Goal: Task Accomplishment & Management: Manage account settings

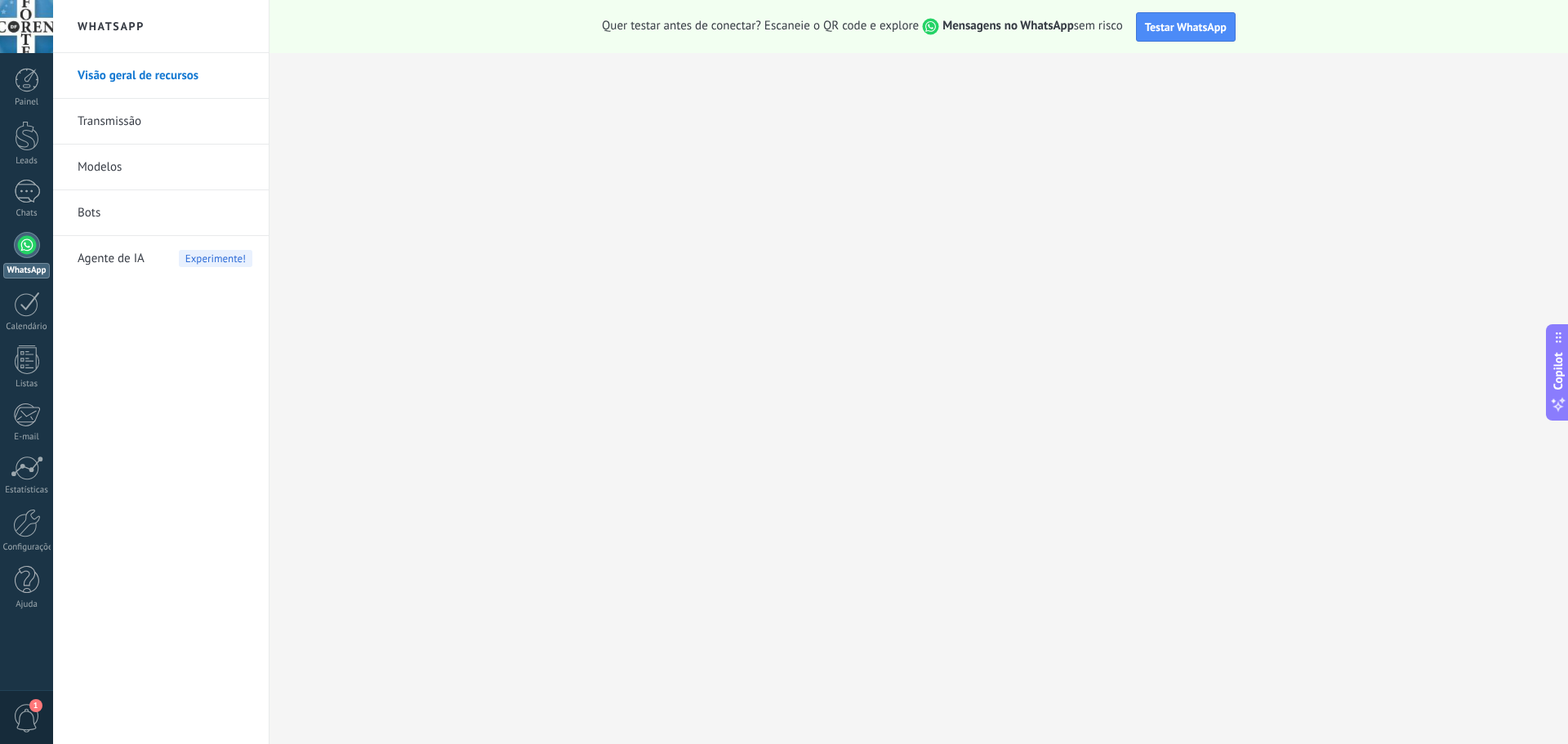
click at [113, 126] on link "Transmissão" at bounding box center [165, 122] width 174 height 46
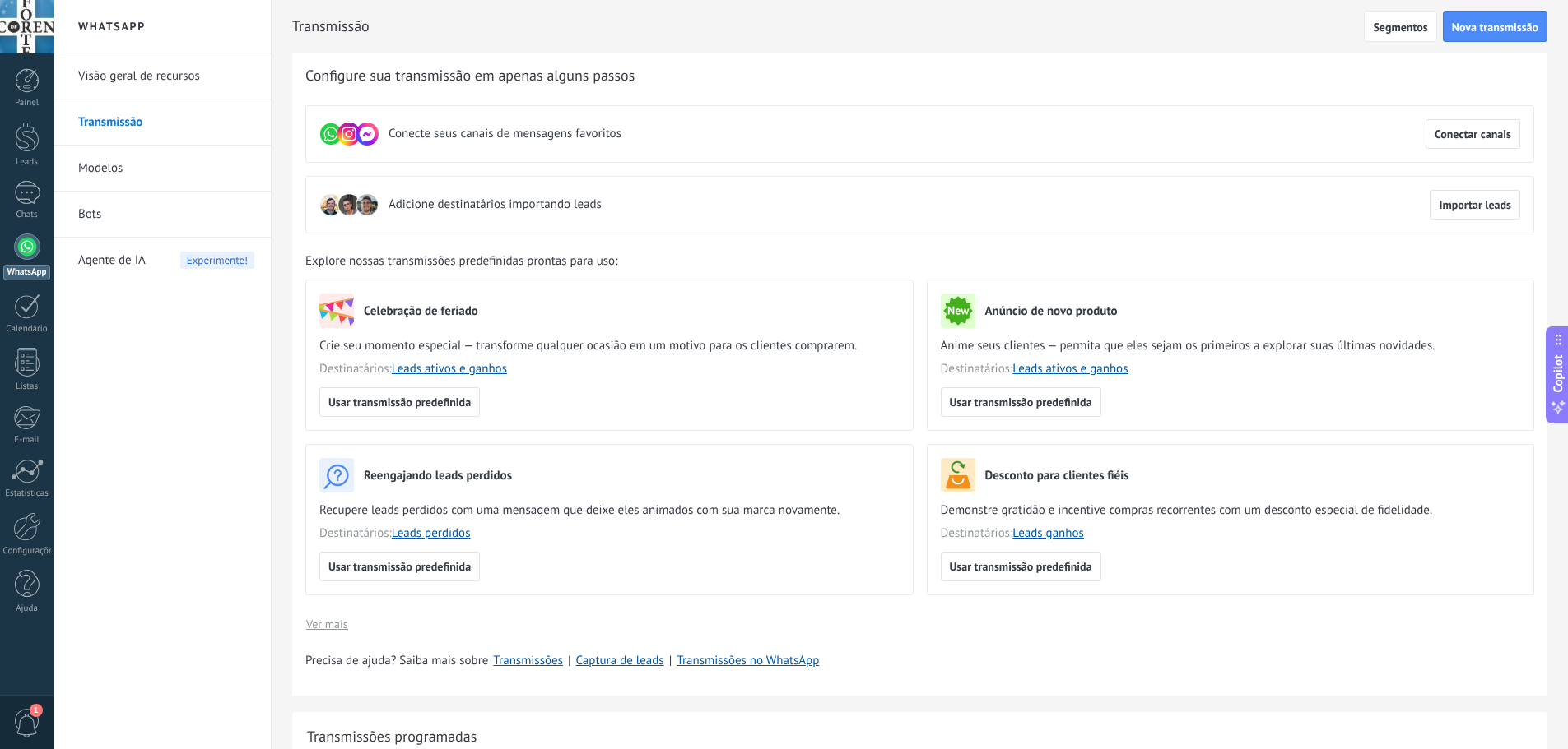
click at [325, 131] on use at bounding box center [331, 134] width 21 height 21
click at [349, 136] on use at bounding box center [349, 134] width 23 height 23
click at [365, 138] on use at bounding box center [367, 134] width 23 height 23
click at [19, 248] on div at bounding box center [26, 246] width 26 height 26
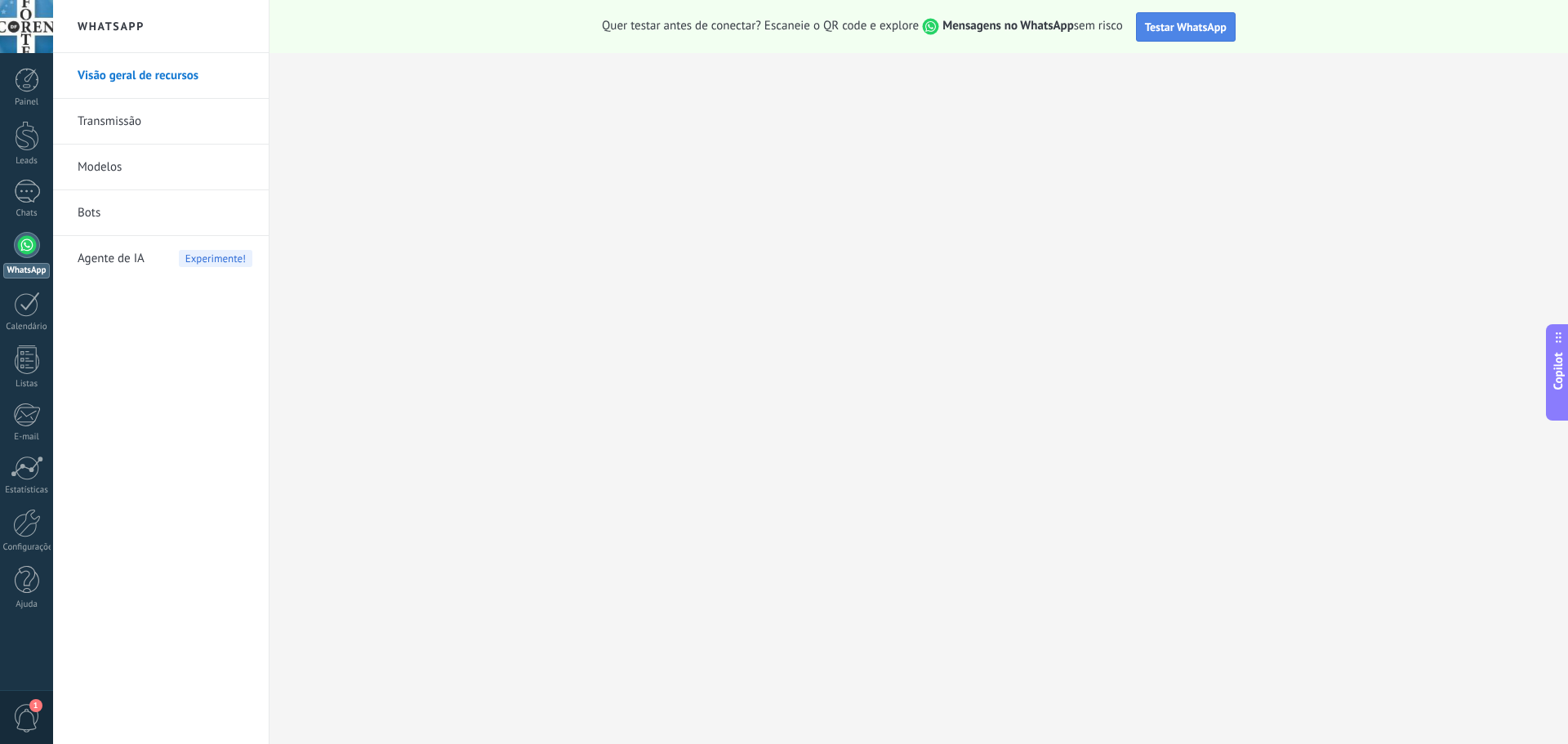
click at [1158, 24] on span "Testar WhatsApp" at bounding box center [1186, 26] width 81 height 14
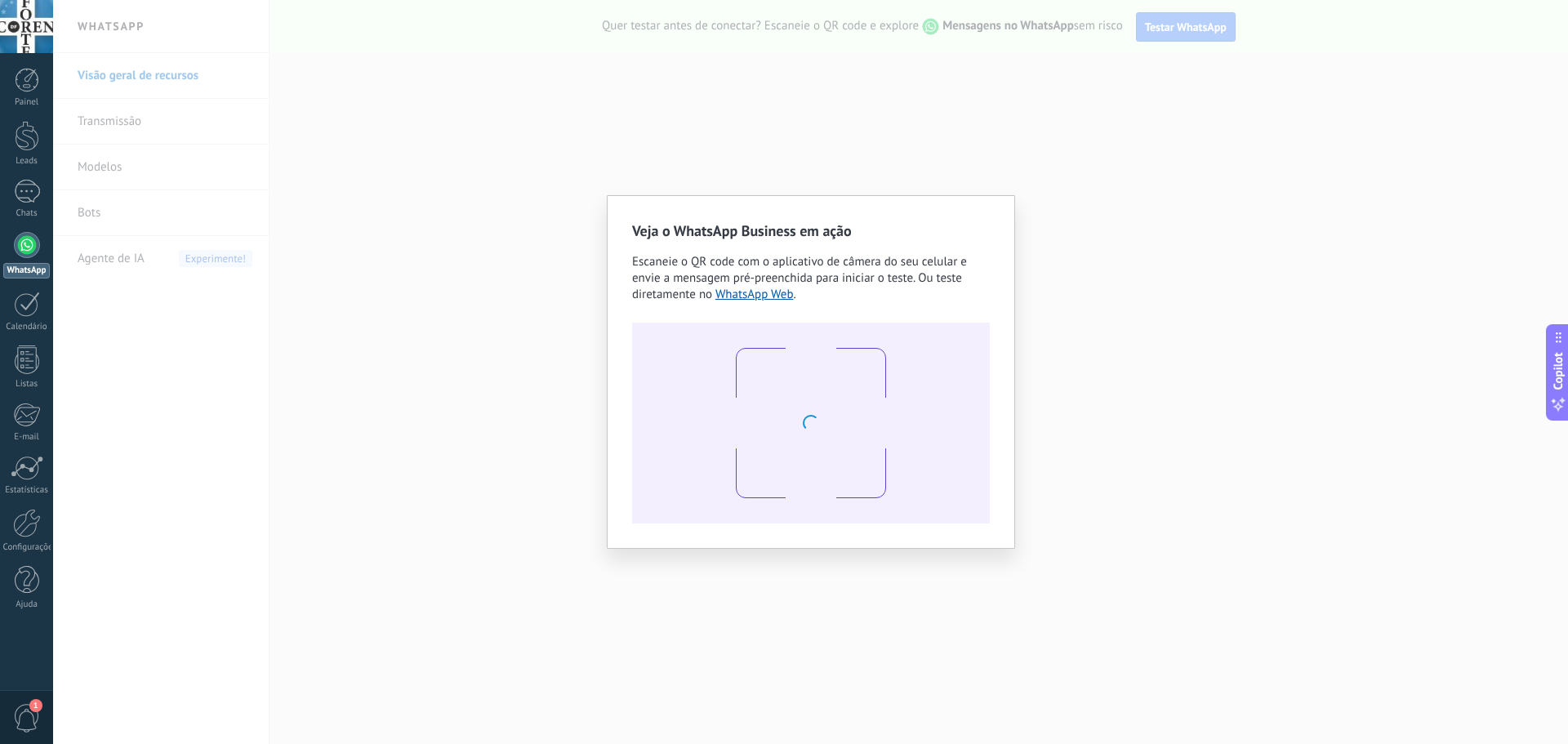
click at [1077, 264] on div "Veja o WhatsApp Business em ação Escaneie o QR code com o aplicativo de câmera …" at bounding box center [810, 372] width 1515 height 744
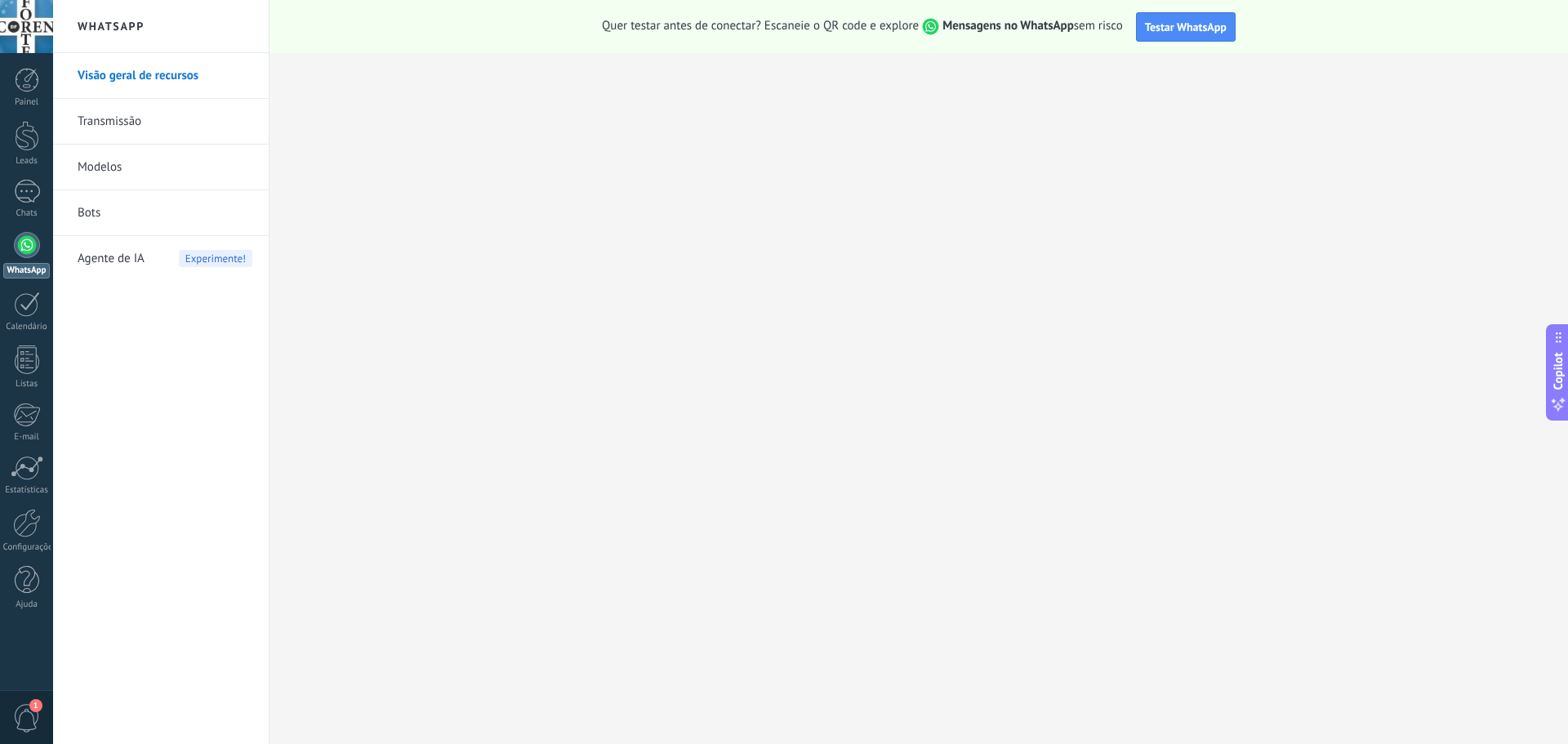
click at [118, 124] on link "Transmissão" at bounding box center [165, 122] width 174 height 46
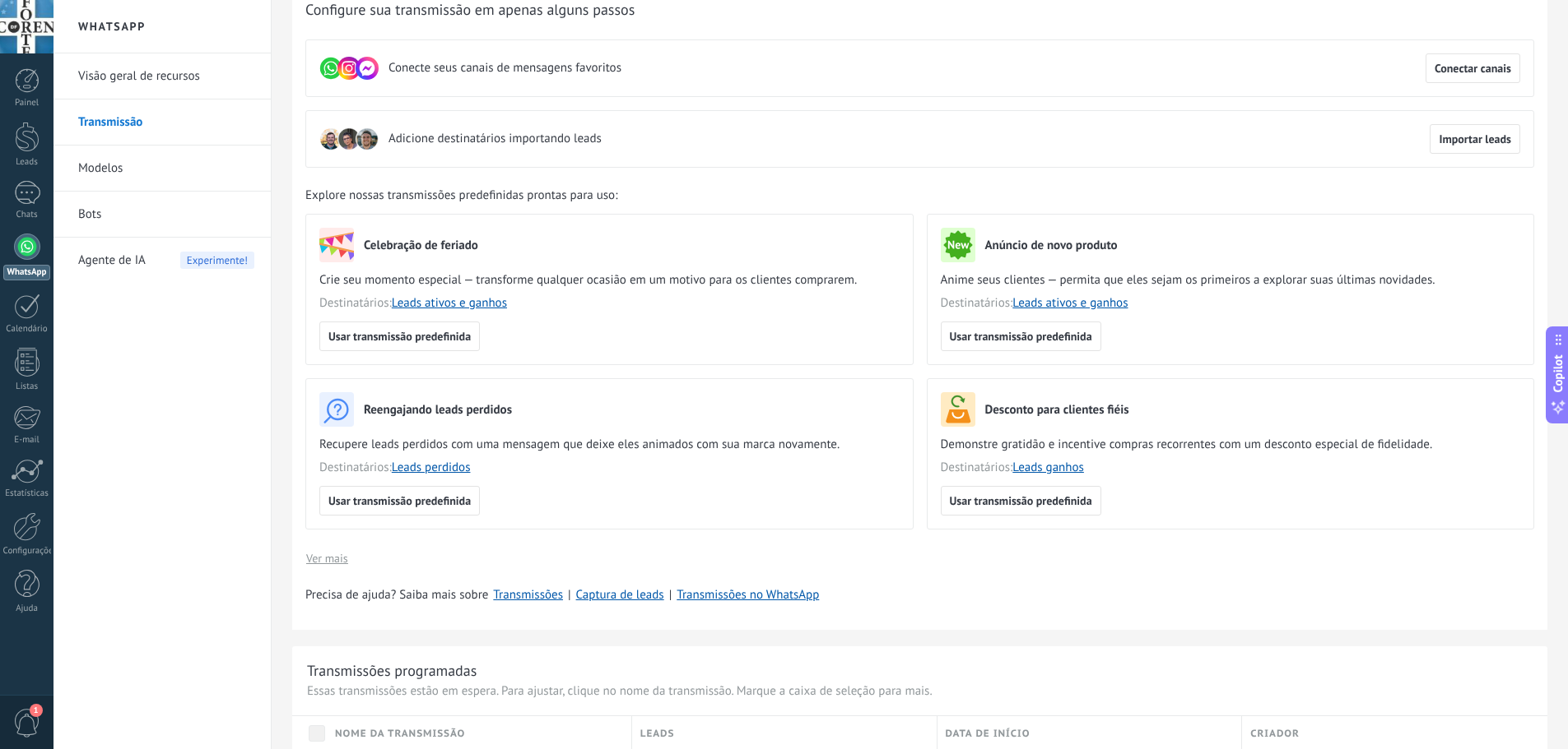
scroll to position [247, 0]
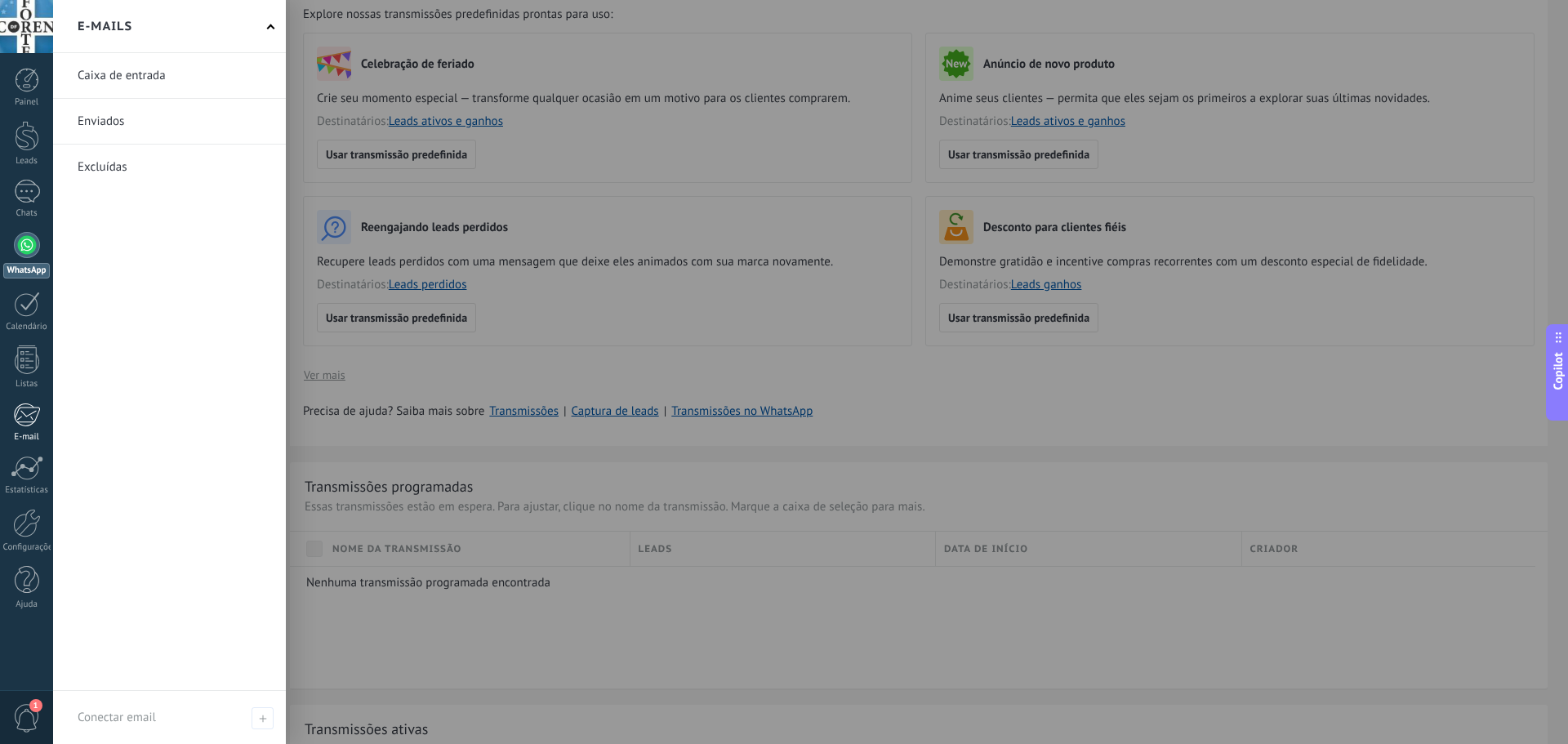
click at [25, 421] on div at bounding box center [27, 415] width 27 height 25
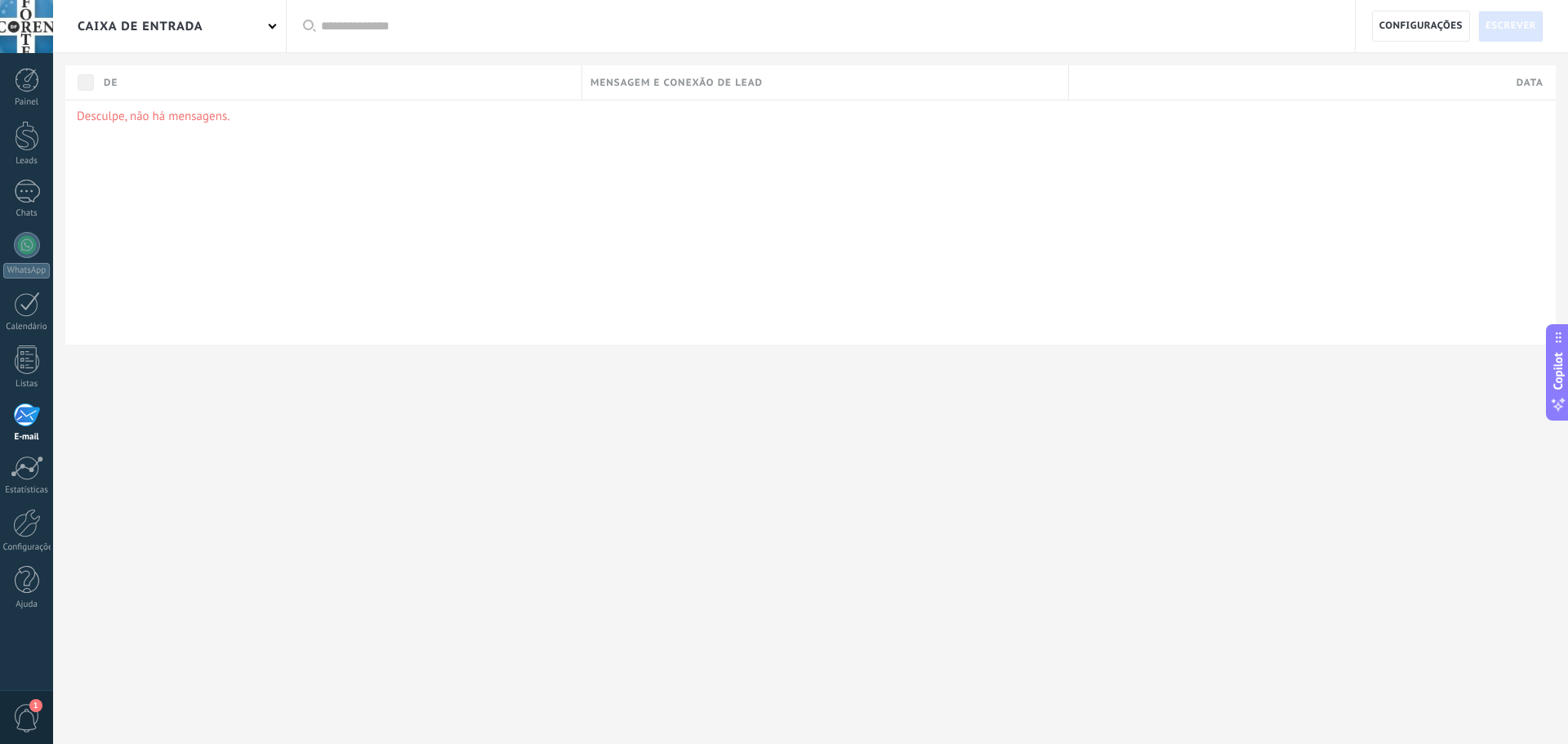
click at [174, 123] on p "Desculpe, não há mensagens." at bounding box center [811, 116] width 1468 height 15
drag, startPoint x: 275, startPoint y: 116, endPoint x: 114, endPoint y: 127, distance: 161.4
click at [112, 129] on div "Desculpe, não há mensagens." at bounding box center [810, 222] width 1490 height 245
click at [248, 135] on div "Desculpe, não há mensagens." at bounding box center [810, 222] width 1490 height 245
drag, startPoint x: 260, startPoint y: 115, endPoint x: 137, endPoint y: 116, distance: 123.0
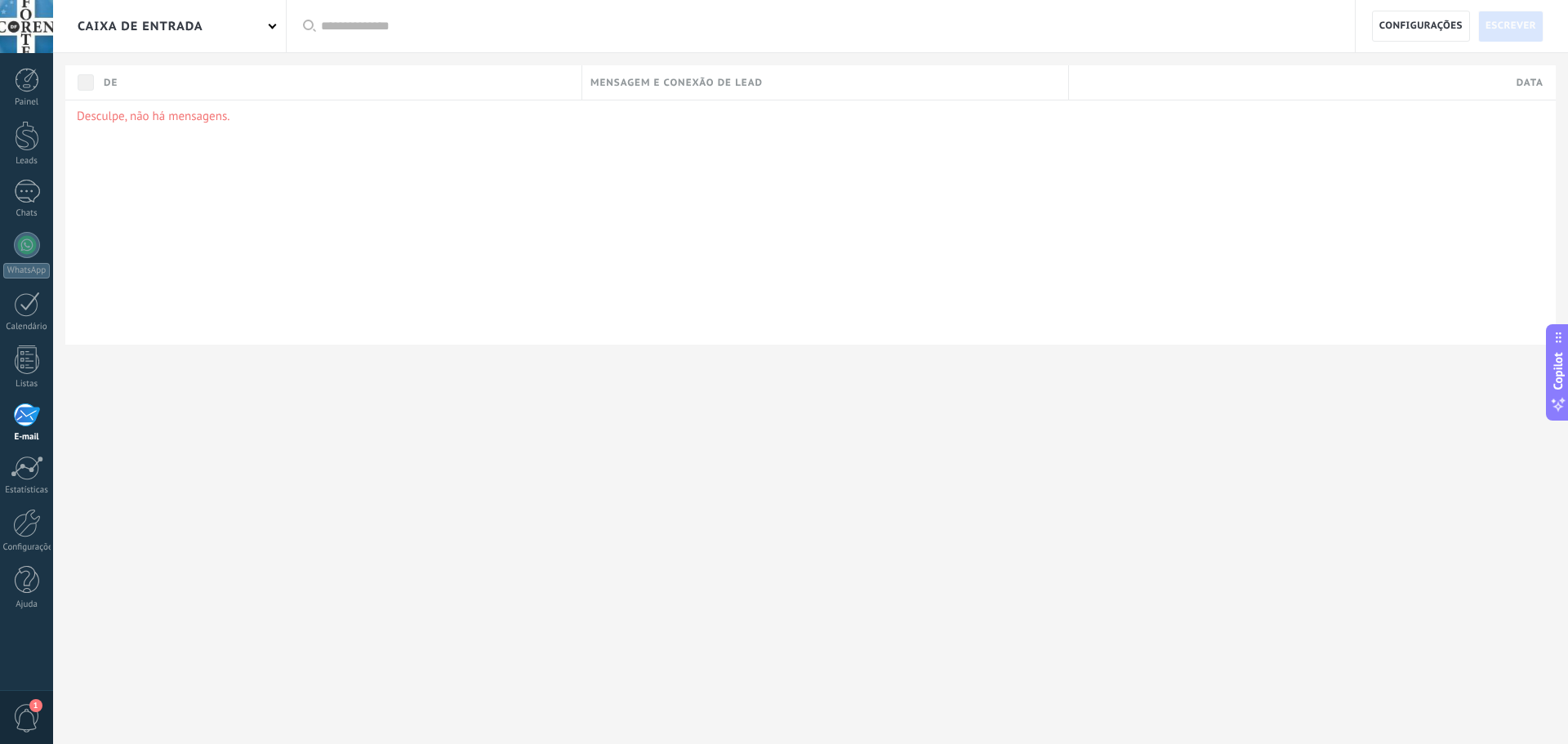
click at [137, 116] on p "Desculpe, não há mensagens." at bounding box center [811, 116] width 1468 height 15
drag, startPoint x: 217, startPoint y: 111, endPoint x: 246, endPoint y: 141, distance: 41.7
click at [217, 112] on p "Desculpe, não há mensagens." at bounding box center [811, 116] width 1468 height 15
drag, startPoint x: 631, startPoint y: 81, endPoint x: 680, endPoint y: 85, distance: 49.2
click at [688, 81] on span "Mensagem e conexão de lead" at bounding box center [677, 82] width 173 height 15
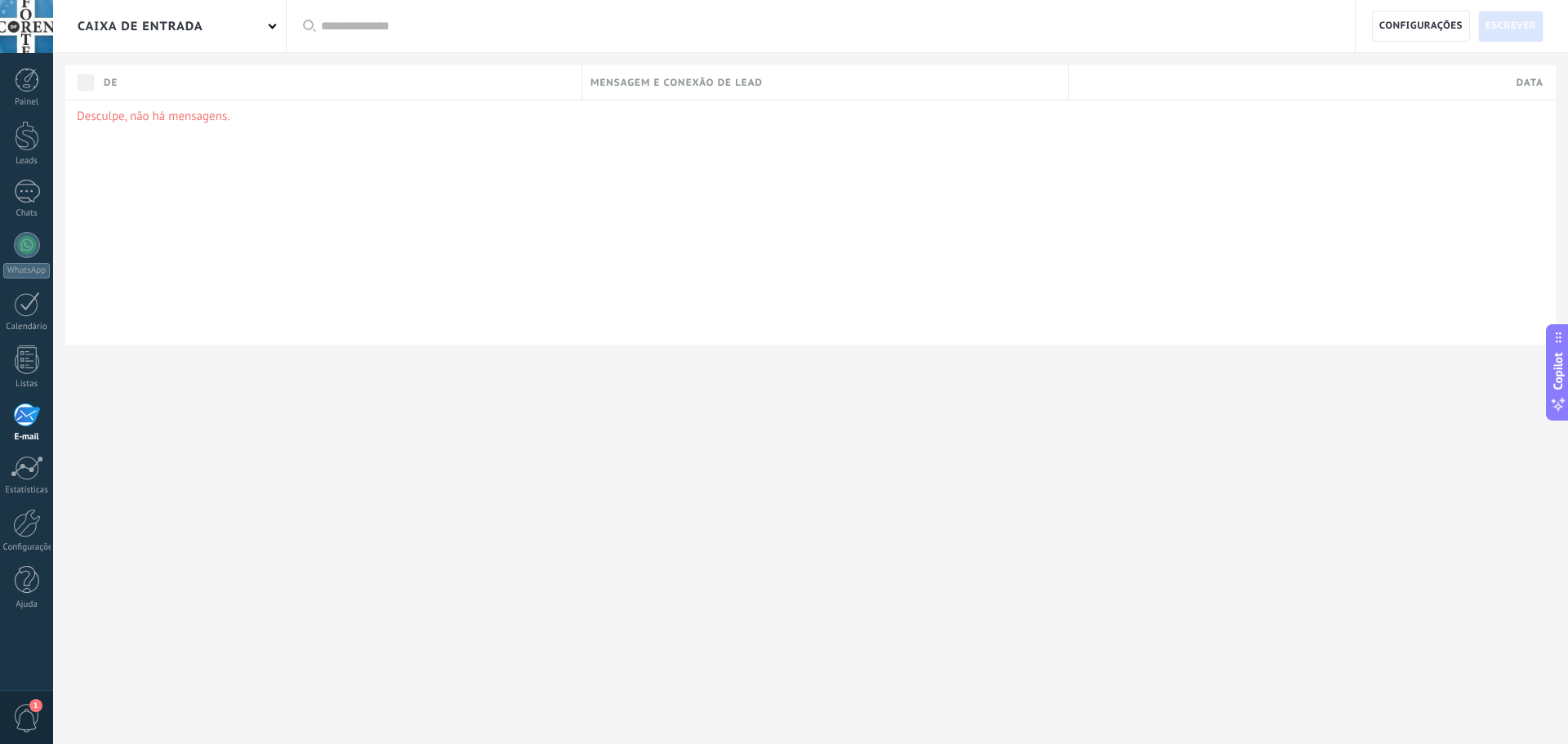
drag, startPoint x: 70, startPoint y: 142, endPoint x: 80, endPoint y: 155, distance: 16.4
click at [78, 155] on div "Desculpe, não há mensagens." at bounding box center [810, 222] width 1490 height 245
click at [29, 486] on div "Estatísticas" at bounding box center [26, 490] width 47 height 11
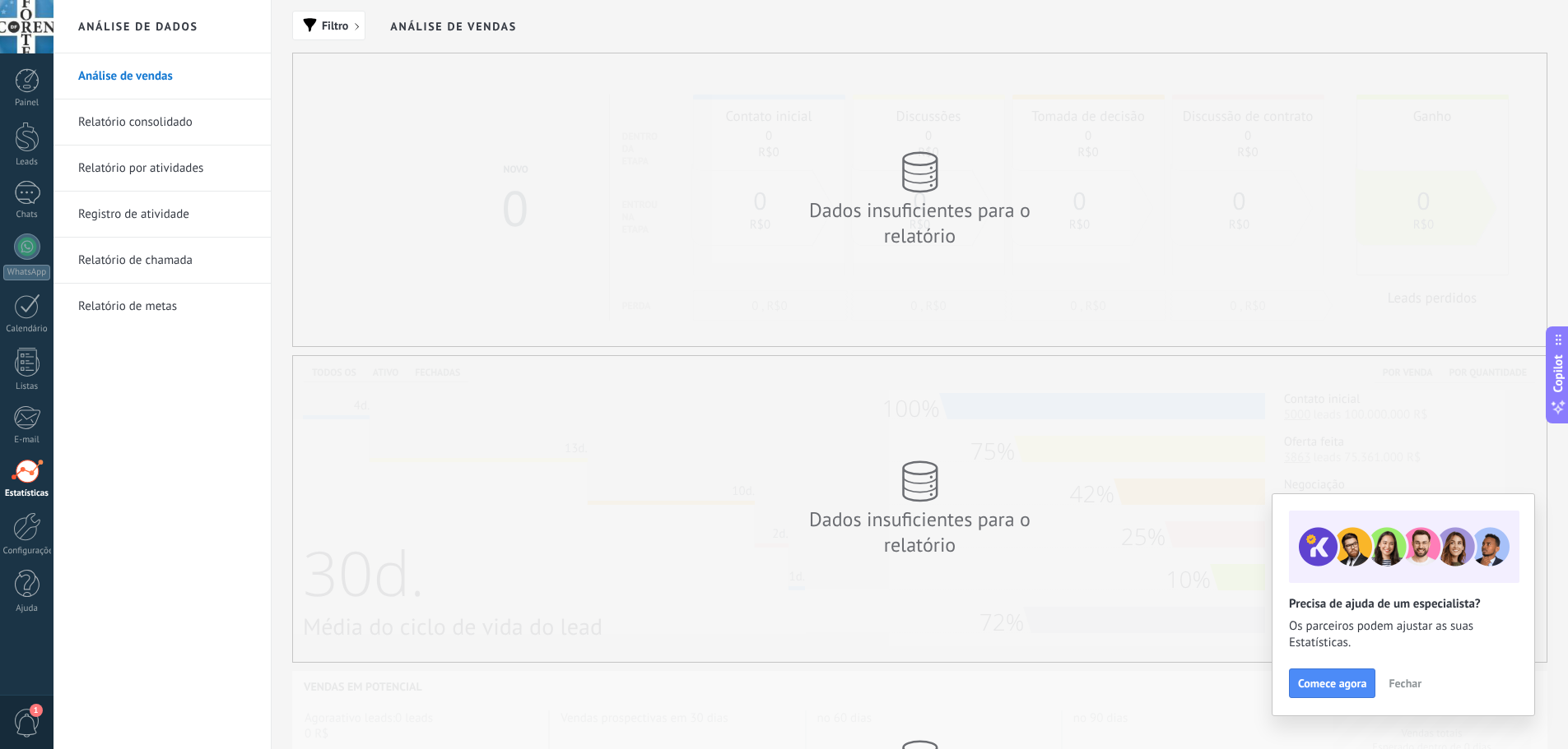
click at [1407, 686] on span "Fechar" at bounding box center [1405, 683] width 33 height 12
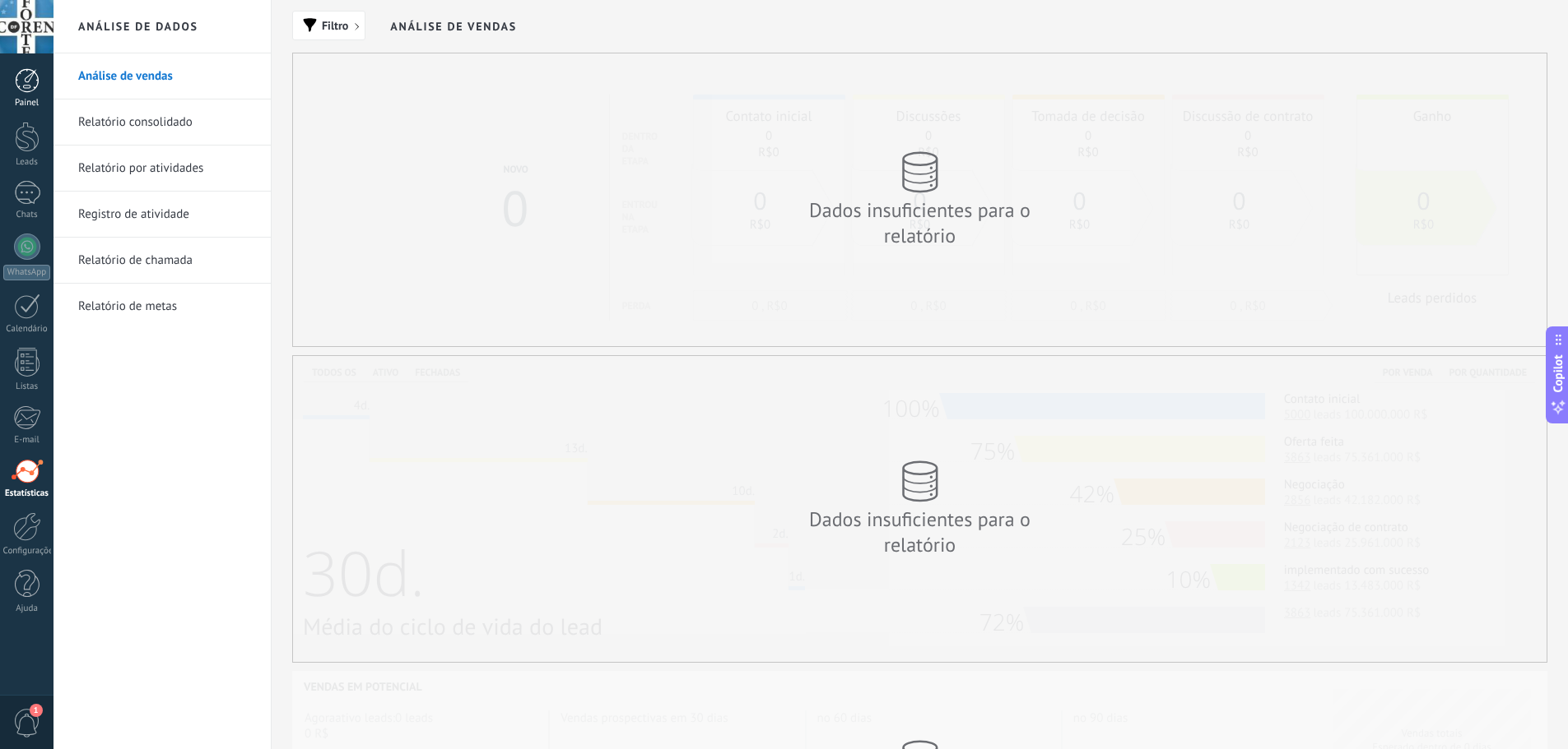
click at [9, 98] on div "Painel" at bounding box center [26, 102] width 47 height 11
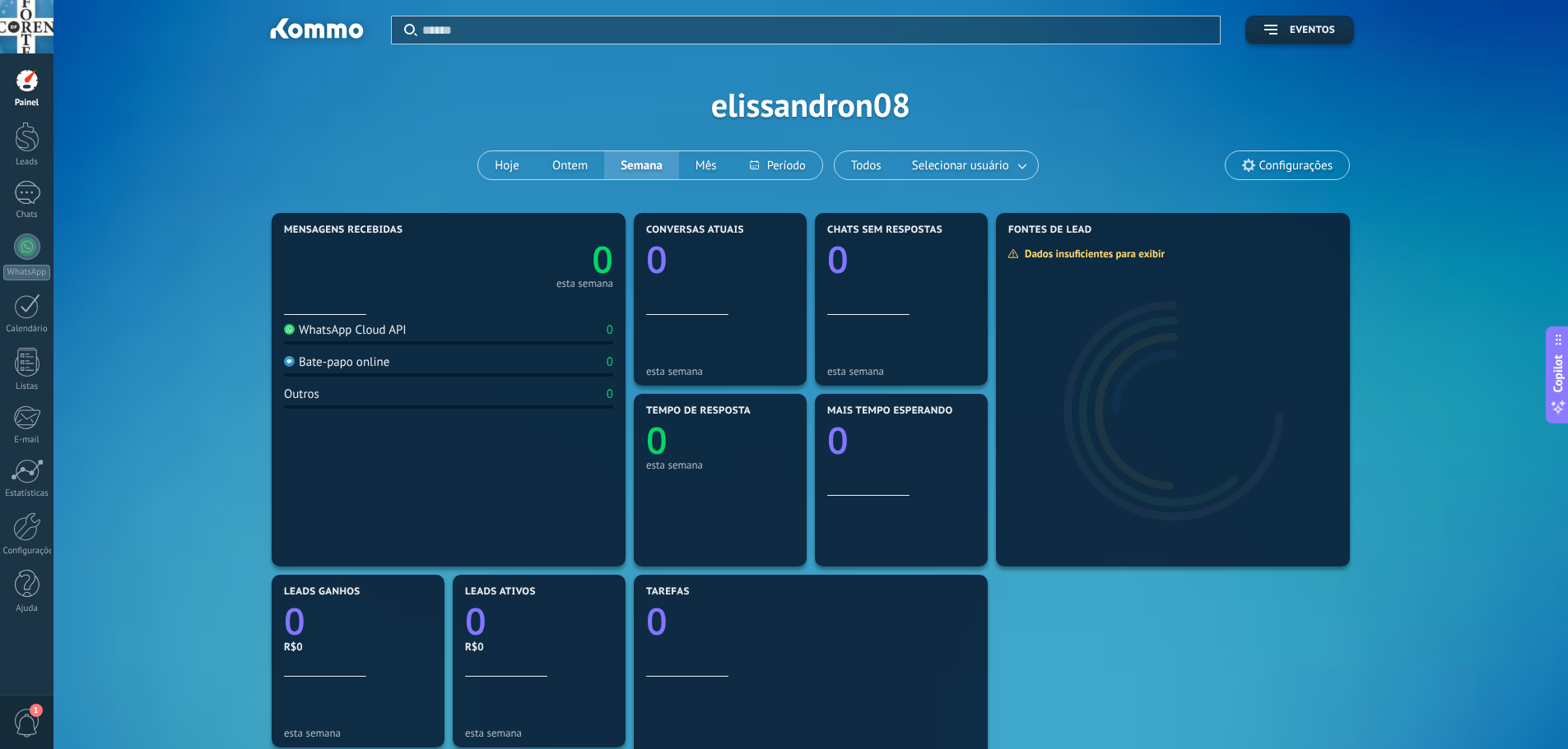
click at [1295, 158] on span "Configurações" at bounding box center [1296, 165] width 73 height 14
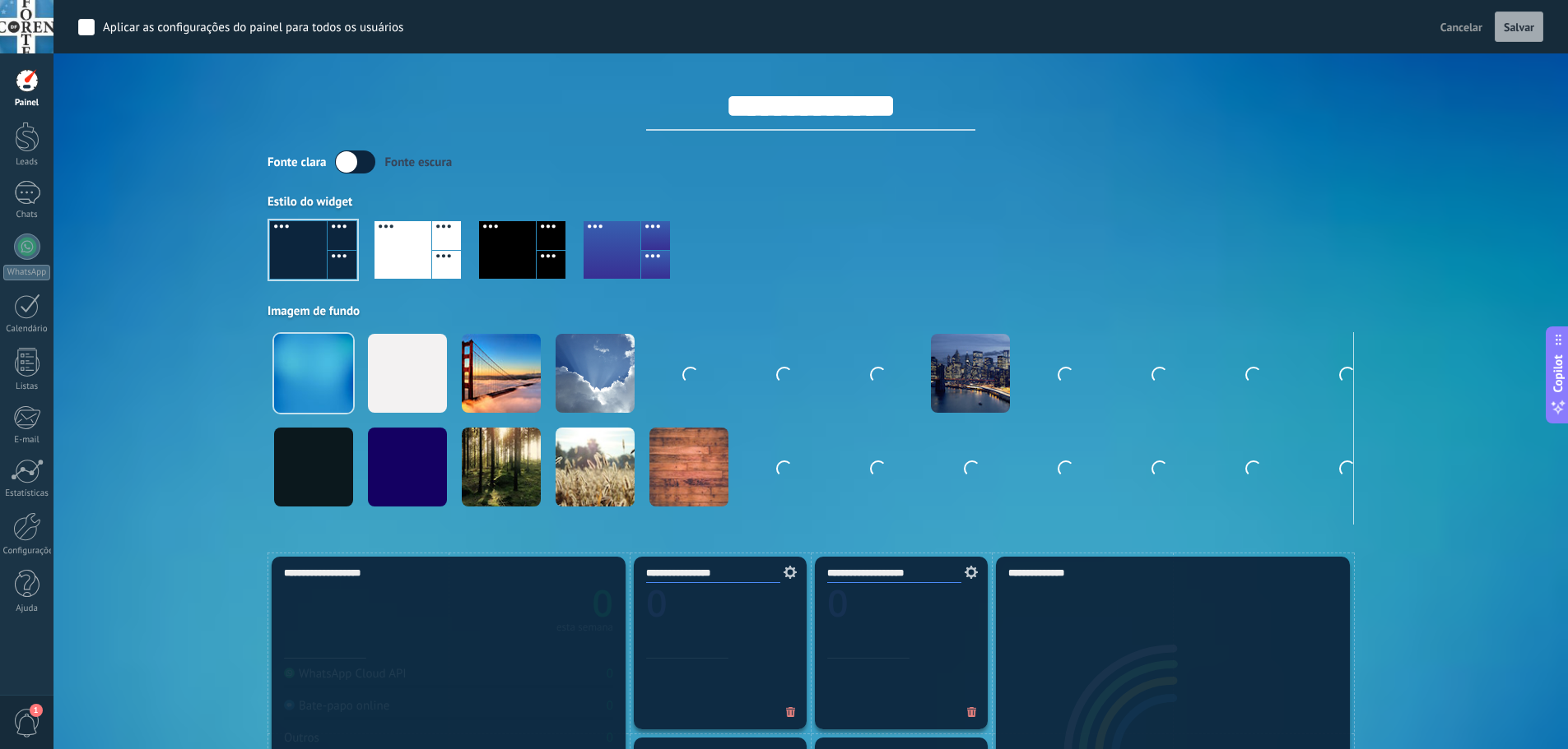
click at [1151, 157] on div "Fonte clara Fonte escura" at bounding box center [810, 162] width 1086 height 23
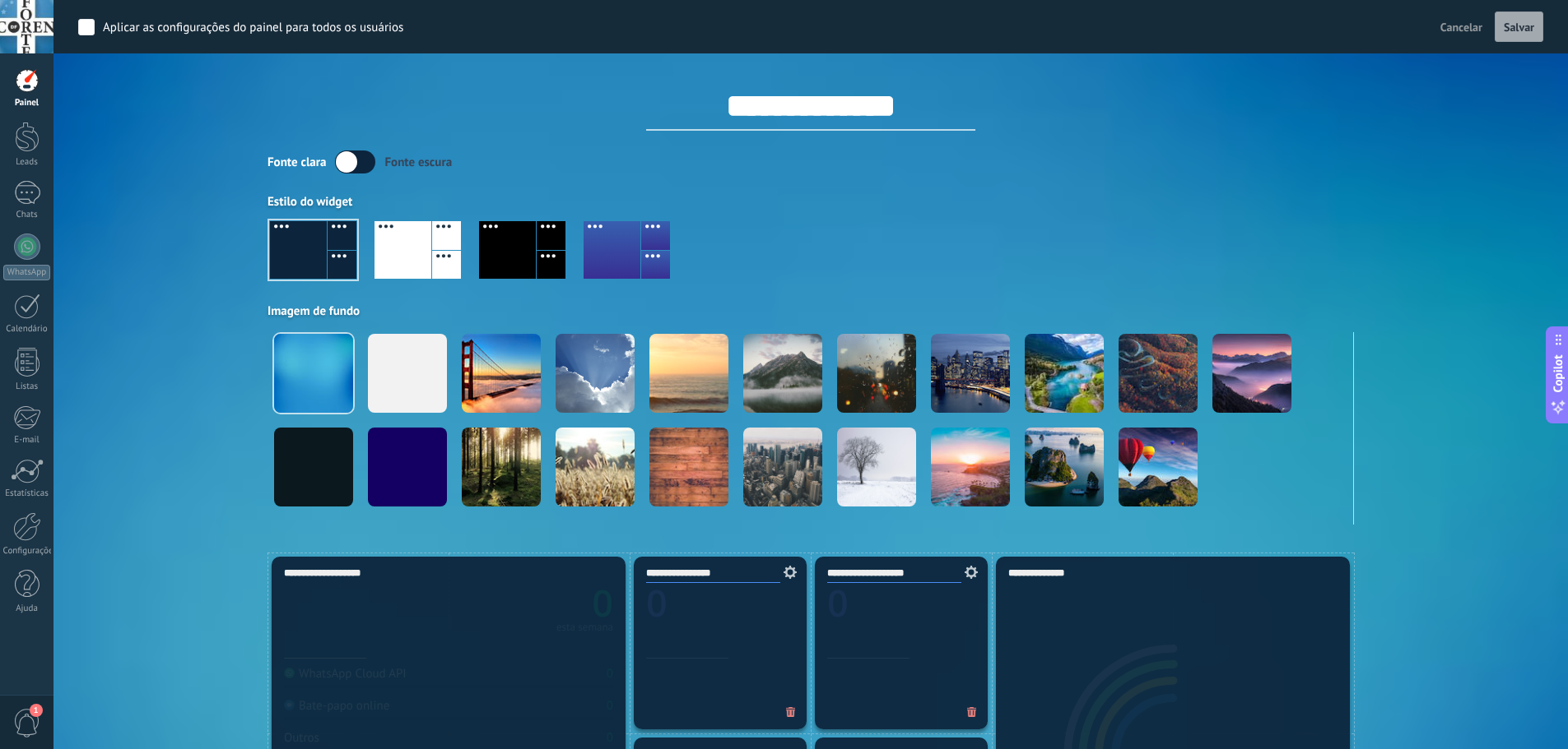
click at [1459, 27] on span "Cancelar" at bounding box center [1460, 26] width 42 height 14
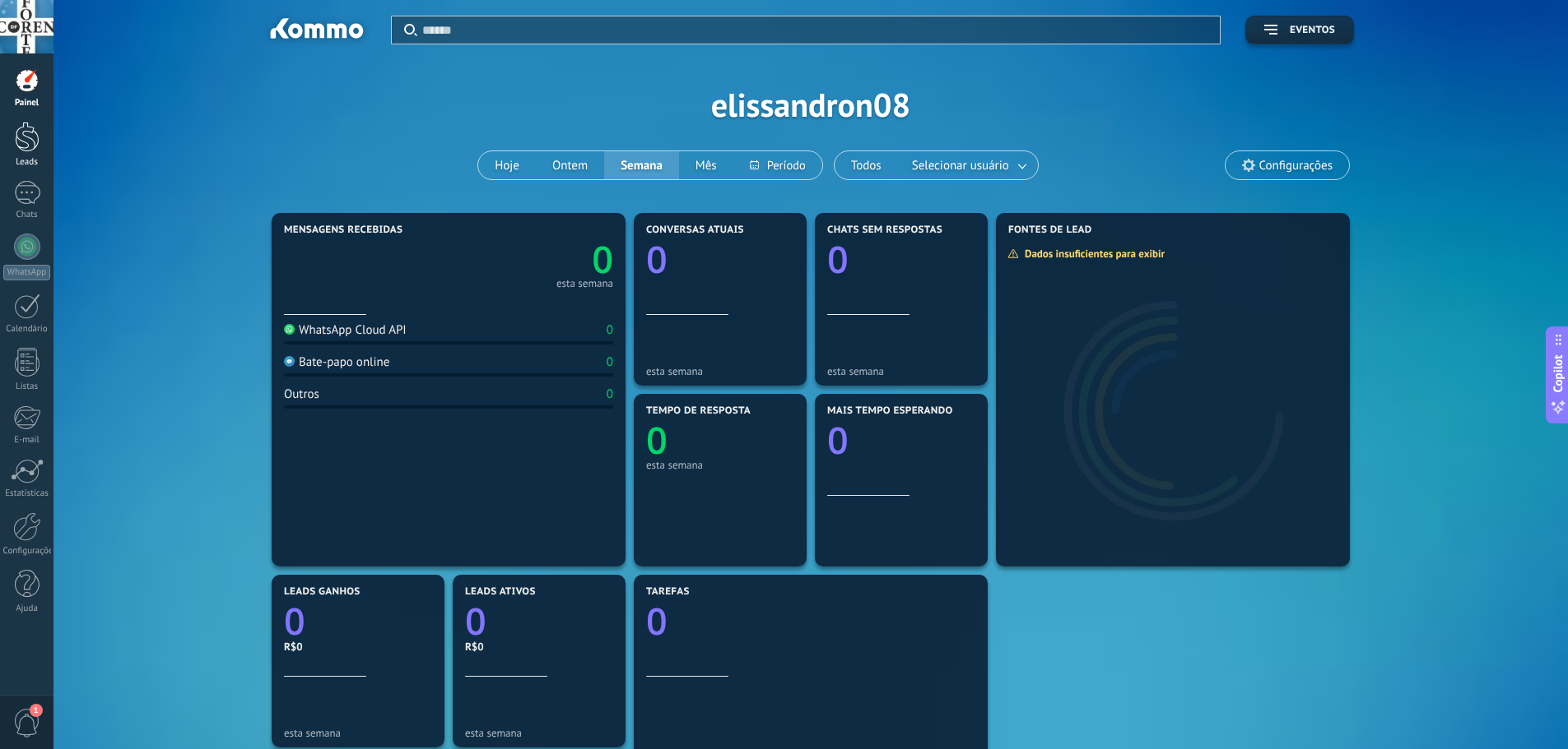
click at [30, 147] on div at bounding box center [27, 137] width 25 height 31
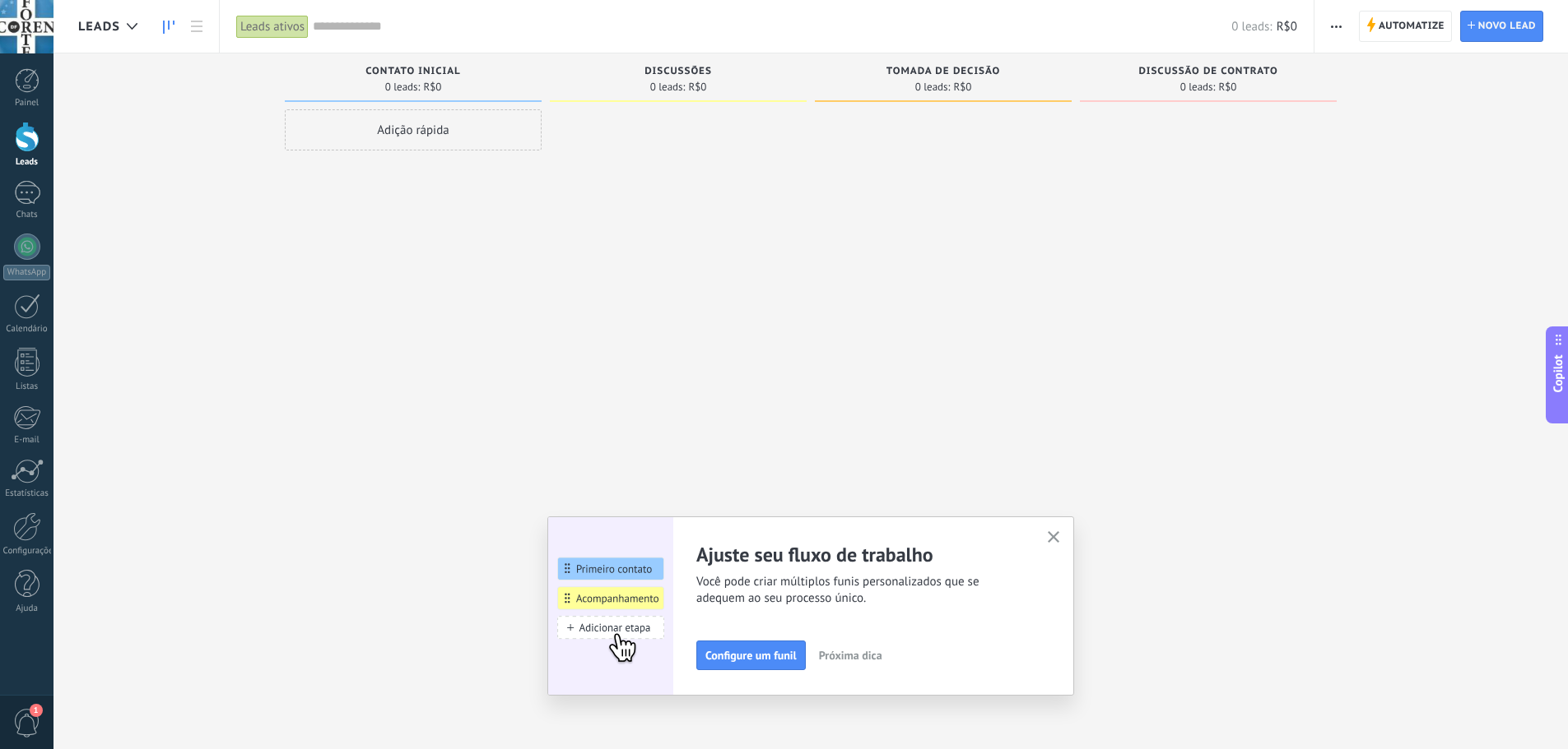
click at [1060, 540] on icon "button" at bounding box center [1053, 538] width 13 height 13
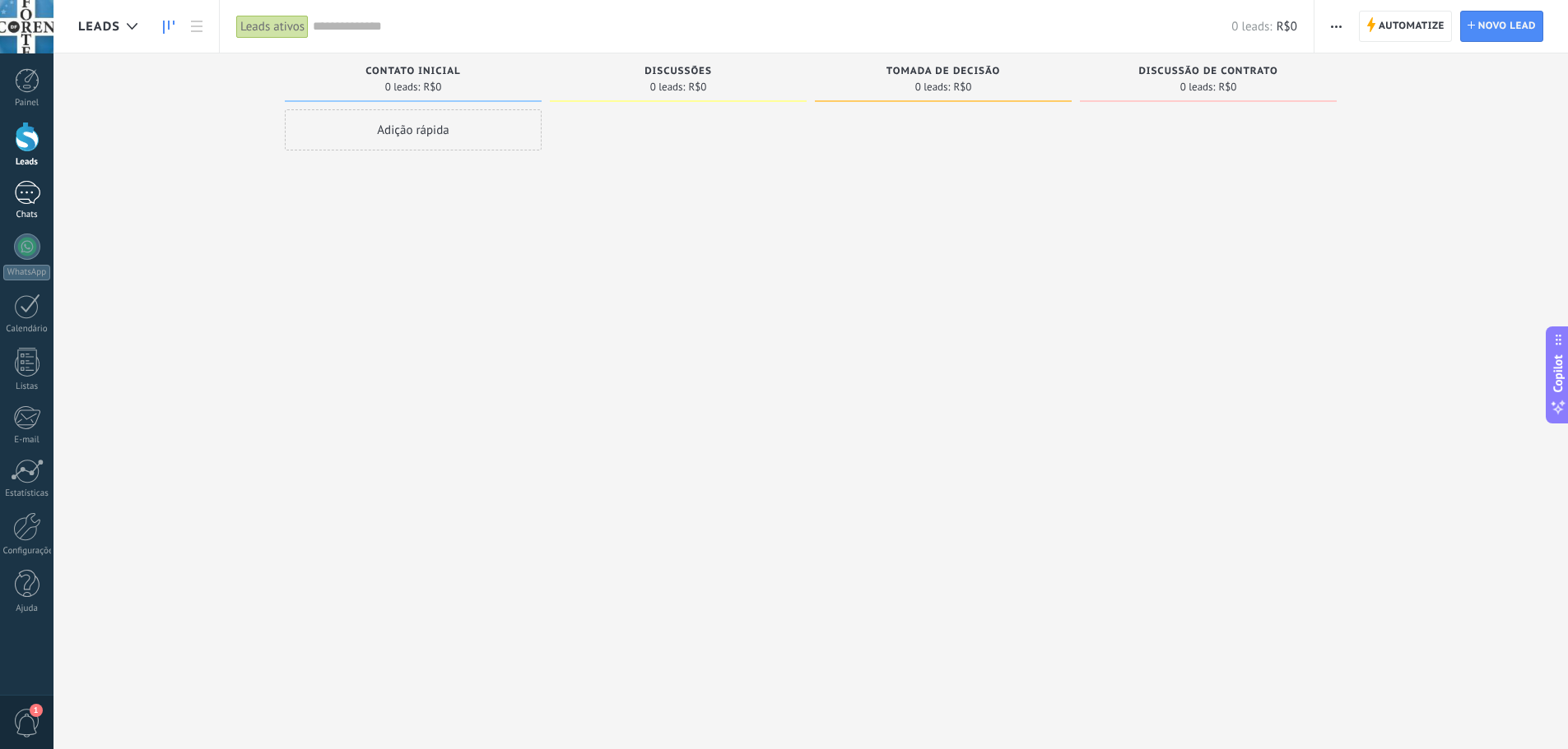
click at [32, 192] on div at bounding box center [26, 192] width 26 height 24
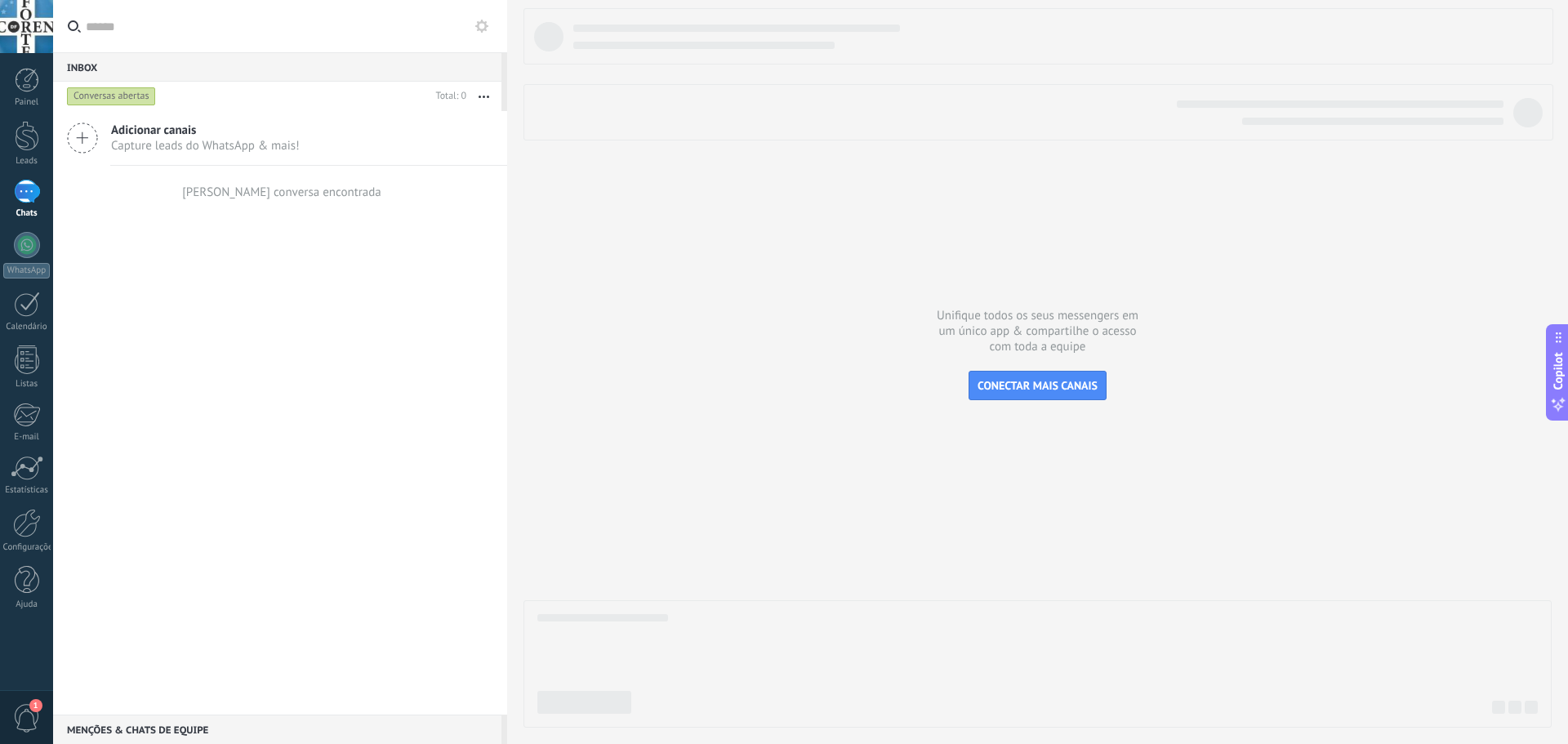
click at [40, 17] on div at bounding box center [26, 26] width 53 height 53
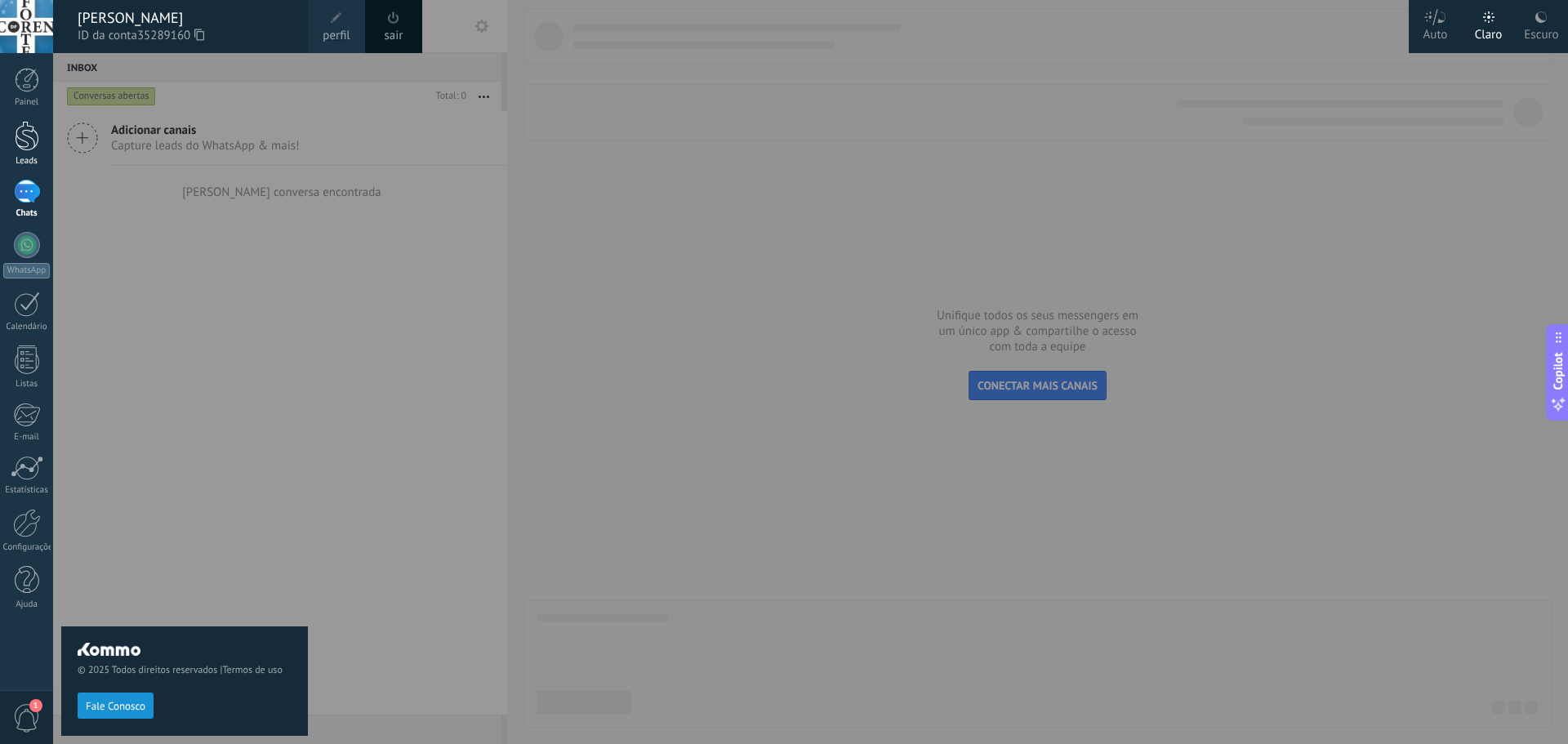
click at [35, 151] on link "Leads" at bounding box center [26, 144] width 53 height 46
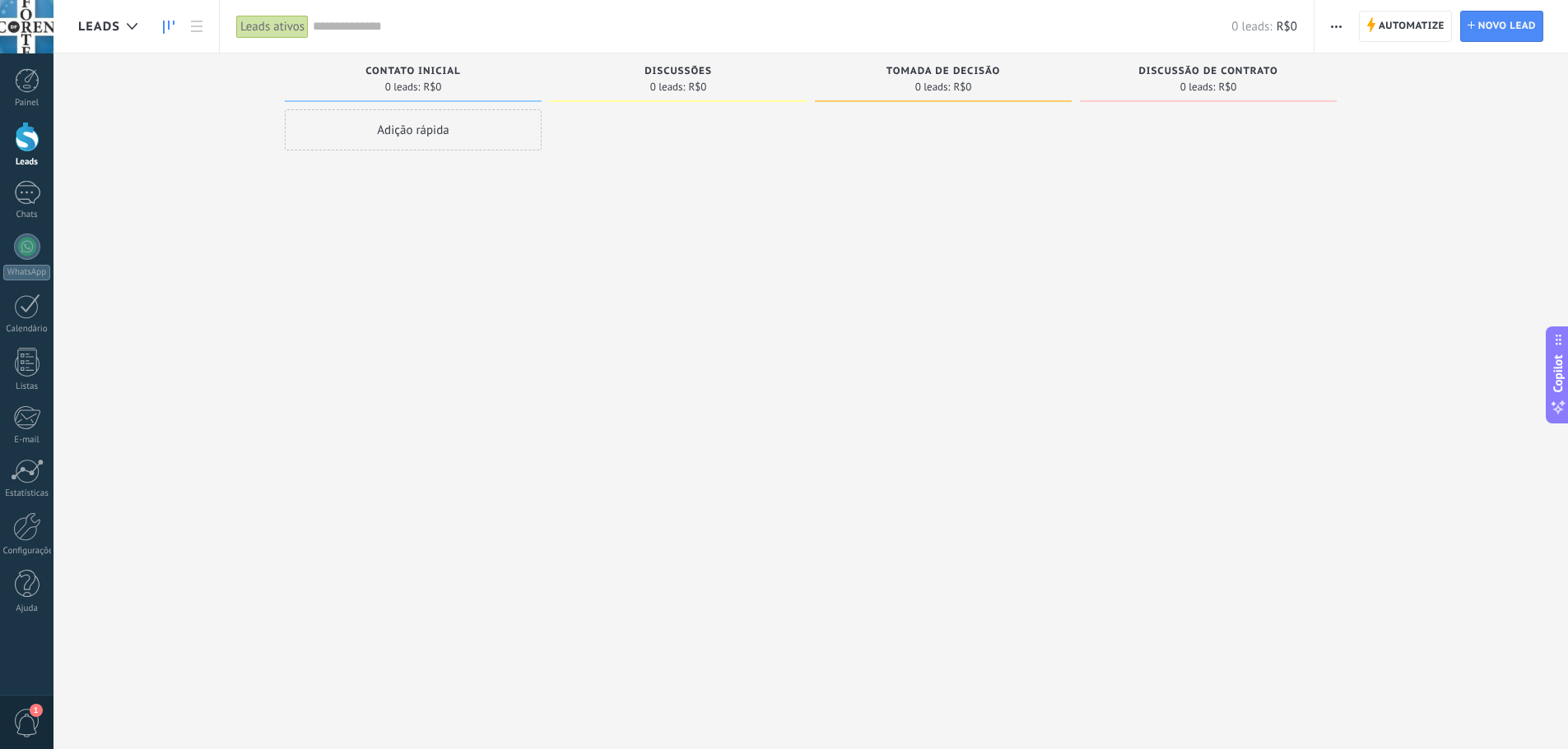
click at [269, 31] on div "Leads ativos" at bounding box center [272, 26] width 72 height 24
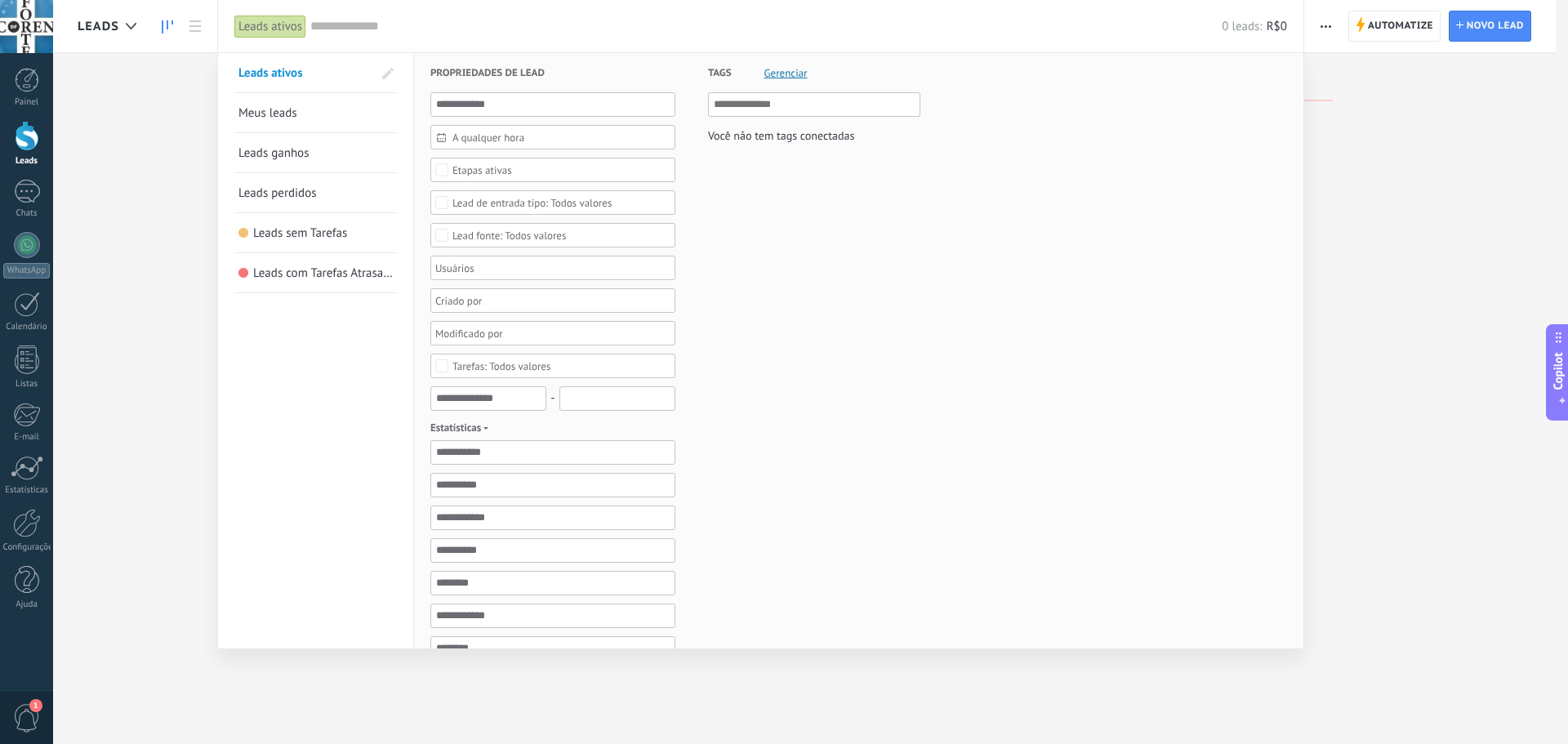
drag, startPoint x: 133, startPoint y: 126, endPoint x: 120, endPoint y: 126, distance: 13.0
click at [135, 128] on div at bounding box center [784, 372] width 1568 height 744
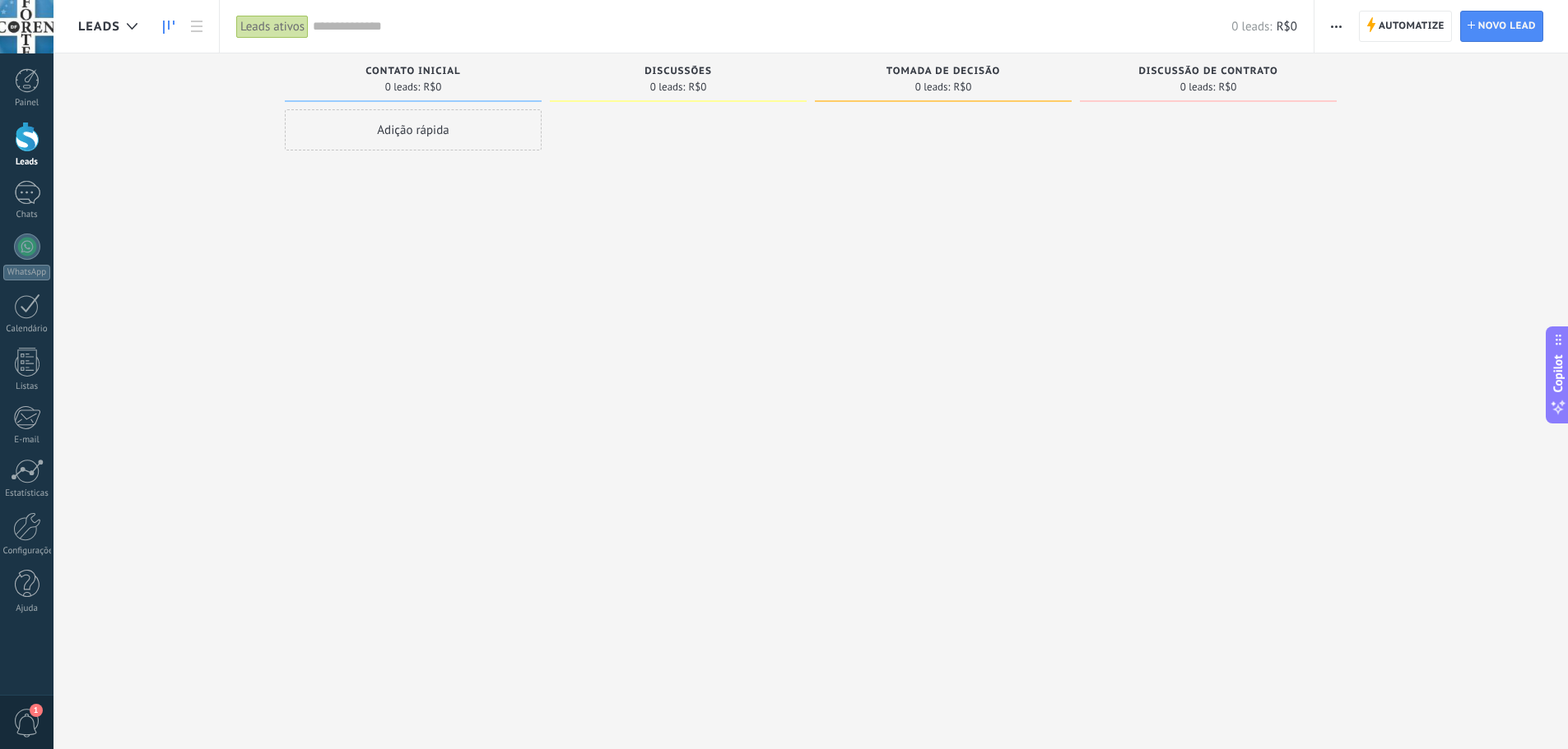
click at [275, 31] on div "Leads ativos" at bounding box center [272, 26] width 72 height 24
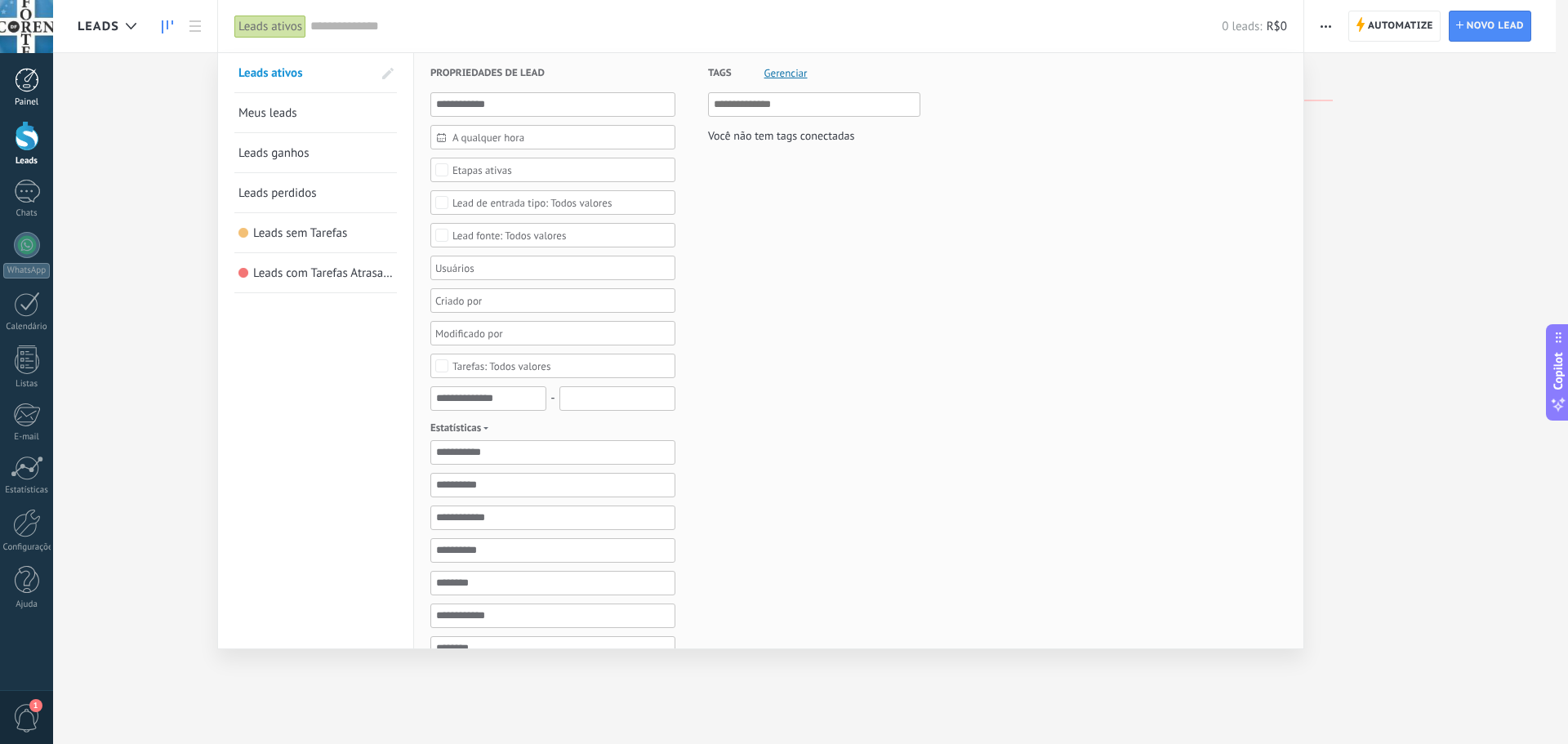
click at [25, 81] on div at bounding box center [27, 81] width 25 height 25
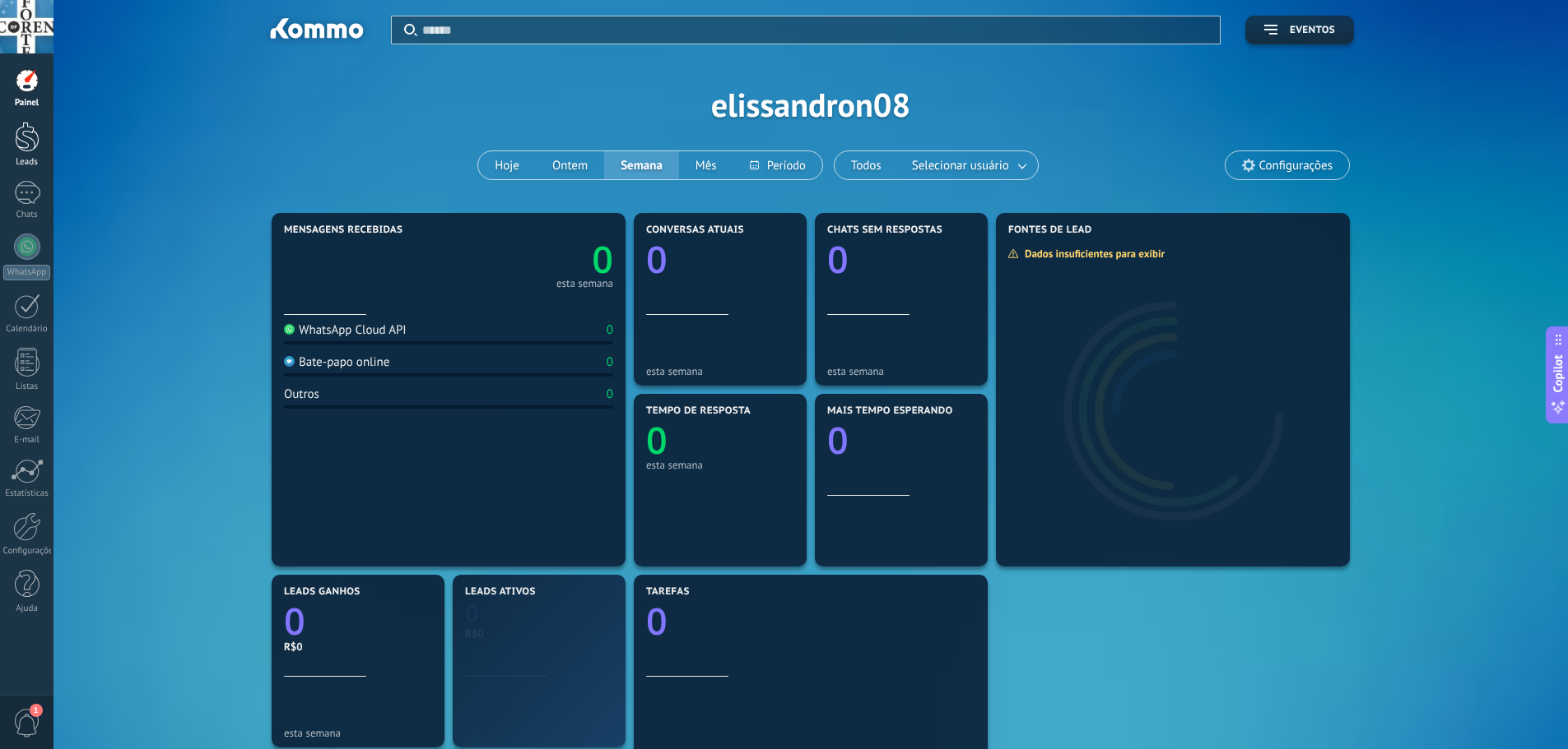
click at [28, 157] on link "Leads" at bounding box center [26, 145] width 53 height 46
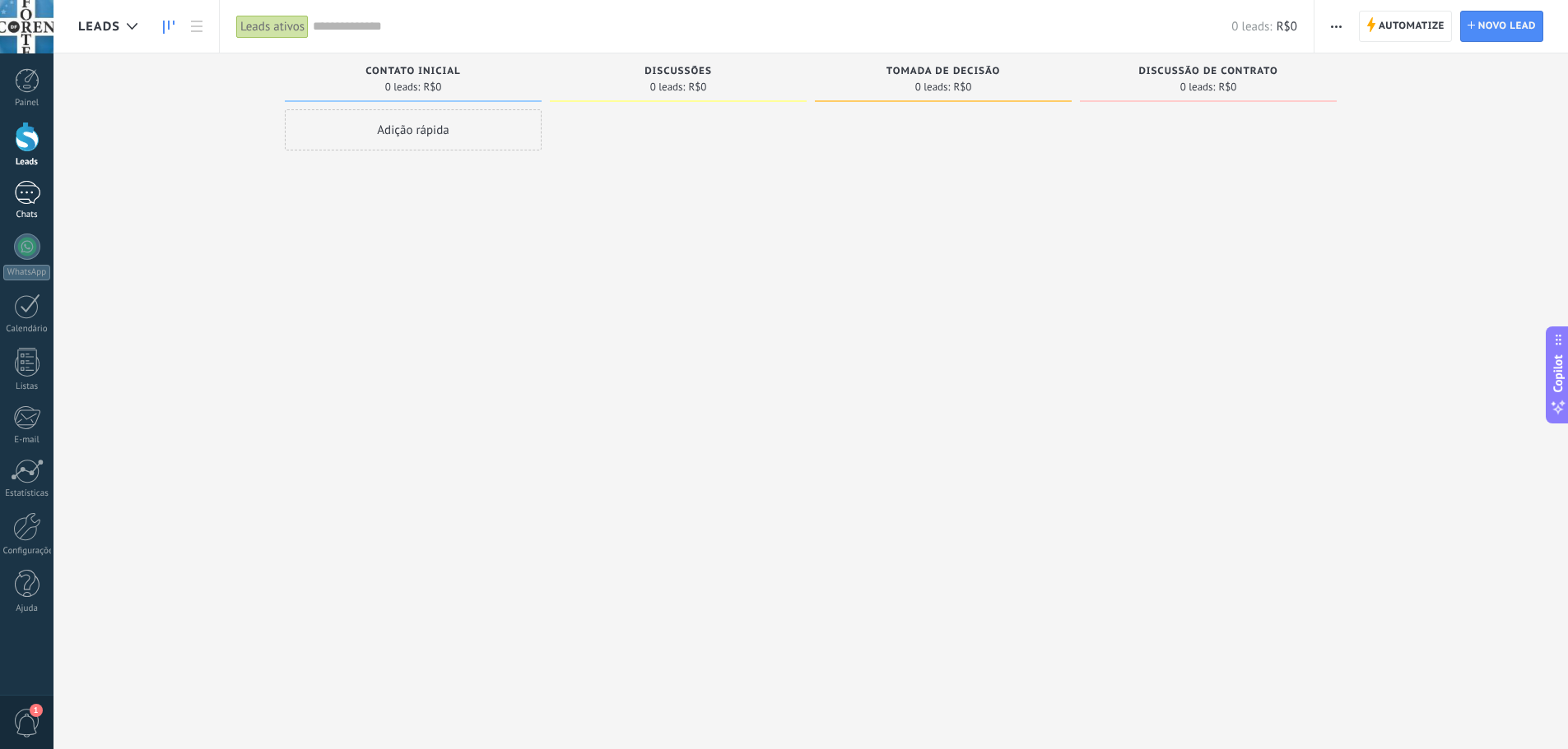
click at [36, 197] on div at bounding box center [26, 192] width 26 height 24
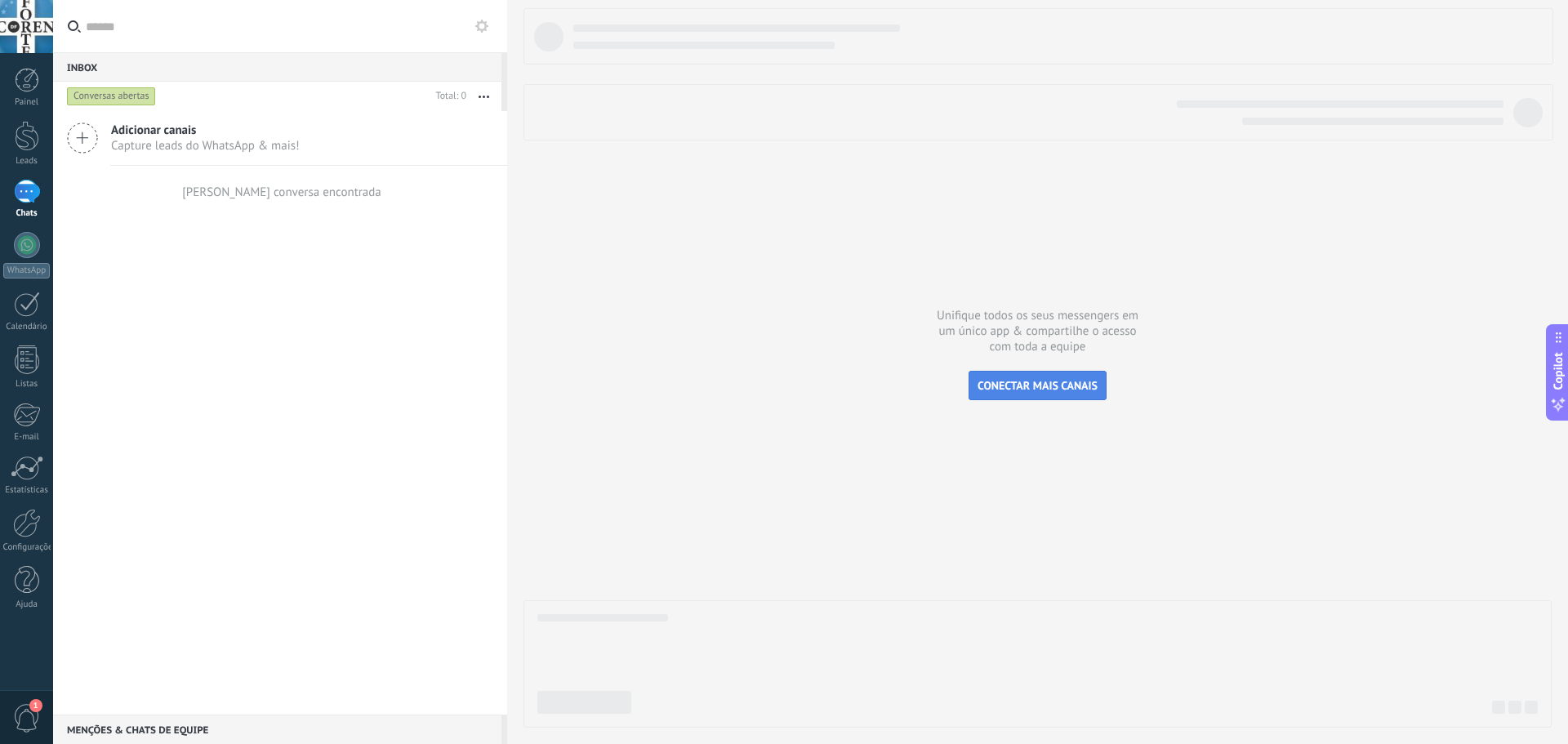
click at [1038, 390] on span "CONECTAR MAIS CANAIS" at bounding box center [1037, 385] width 120 height 14
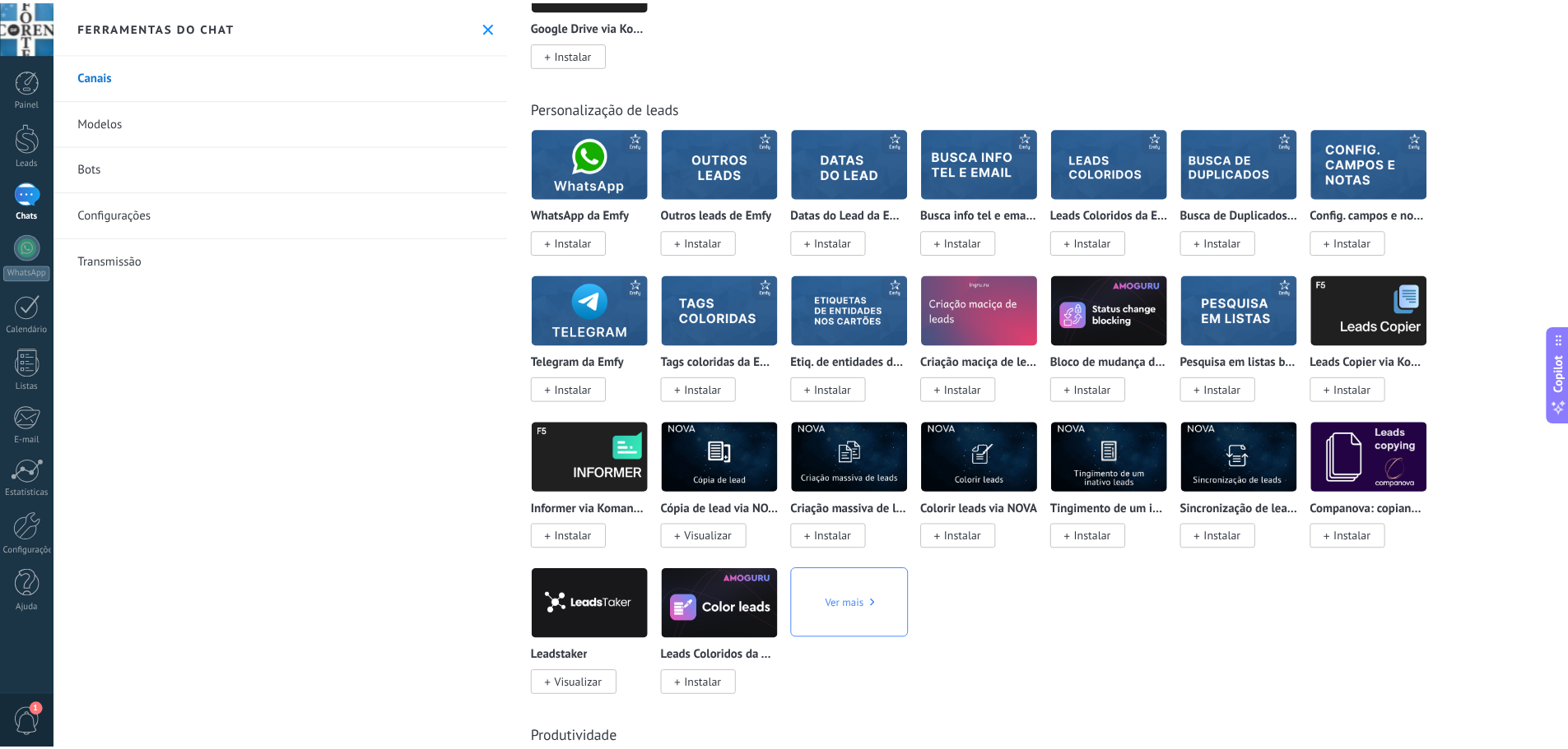
scroll to position [4853, 0]
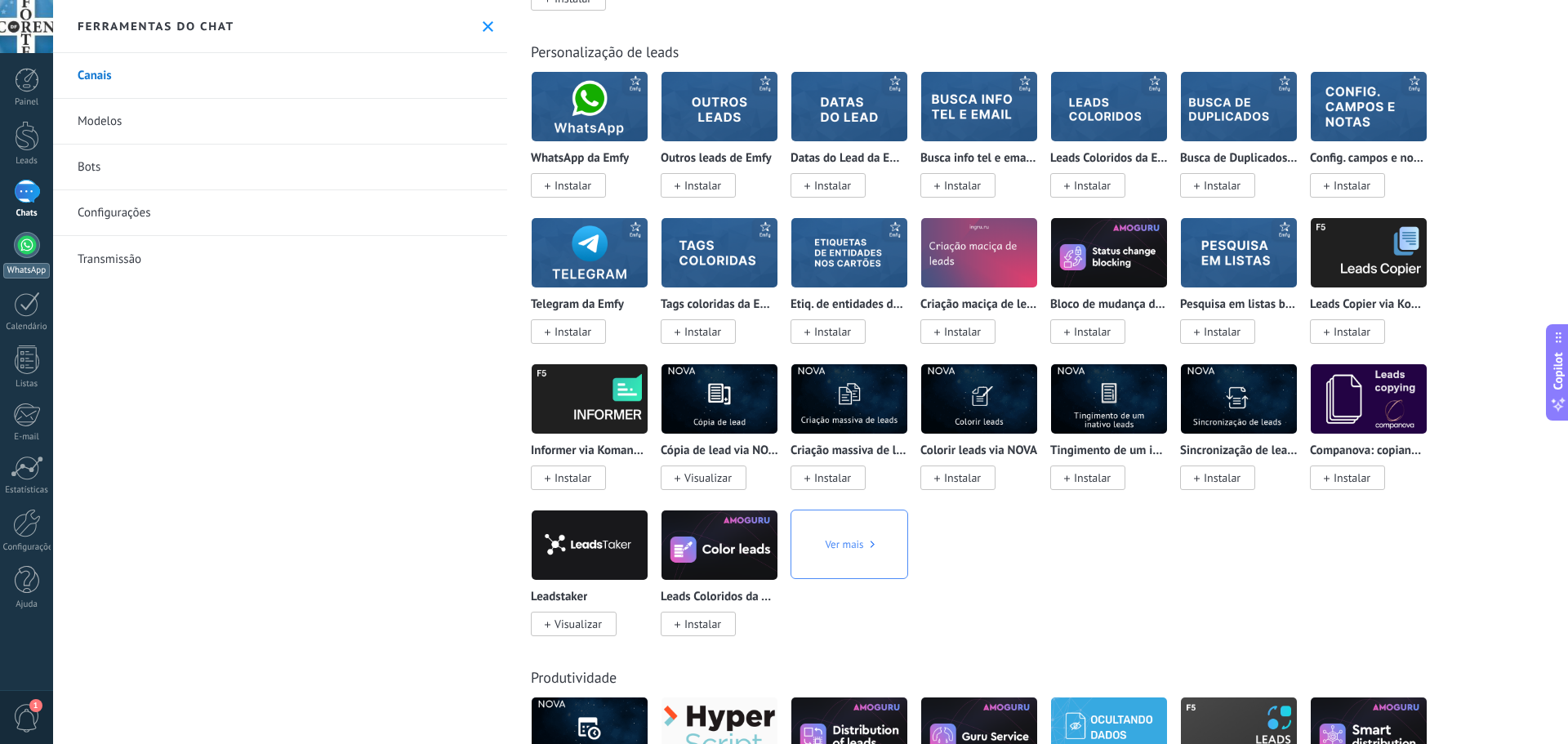
click at [15, 239] on div at bounding box center [26, 244] width 26 height 26
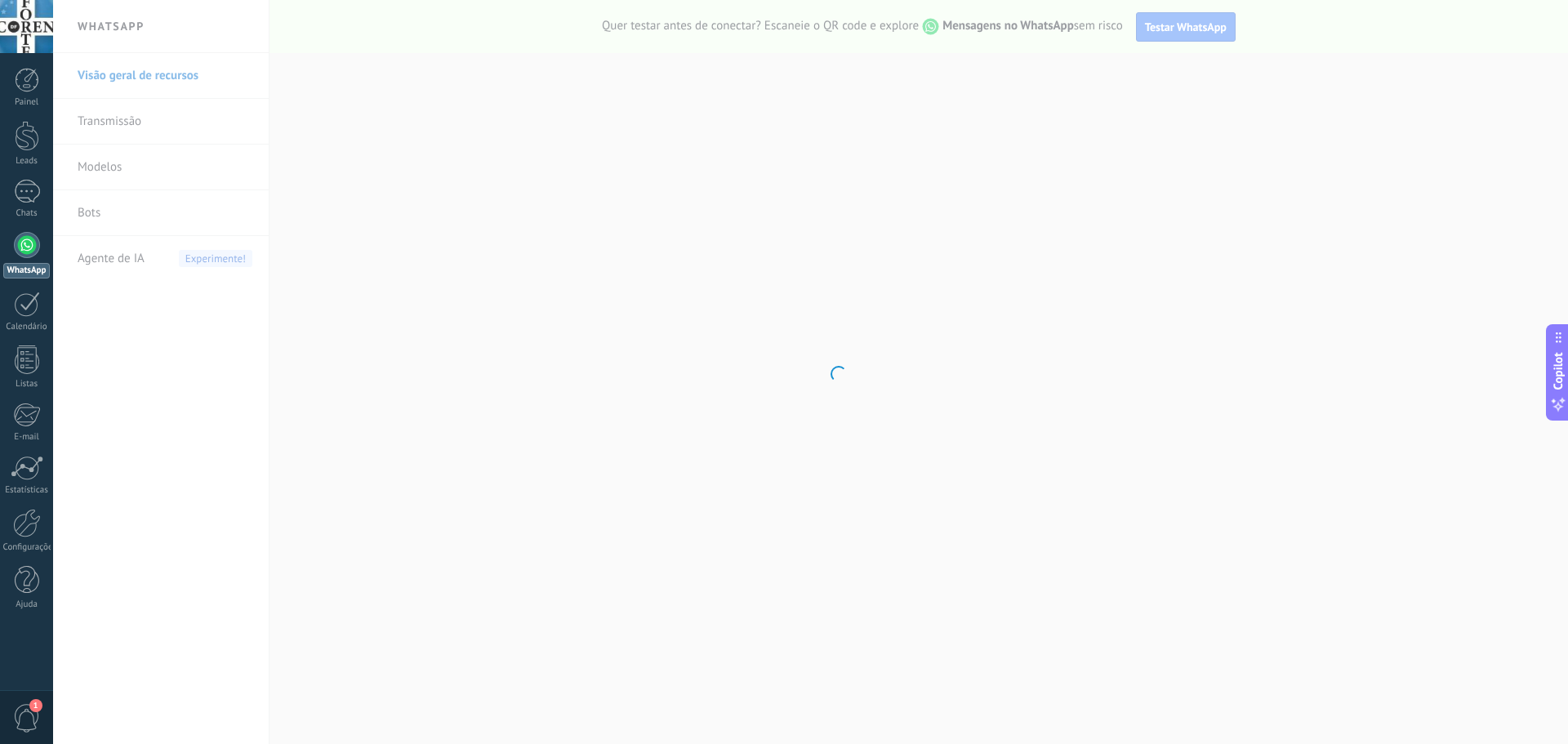
click at [119, 262] on body ".abccls-1,.abccls-2{fill-rule:evenodd}.abccls-2{fill:#fff} .abfcls-1{fill:none}…" at bounding box center [784, 372] width 1568 height 744
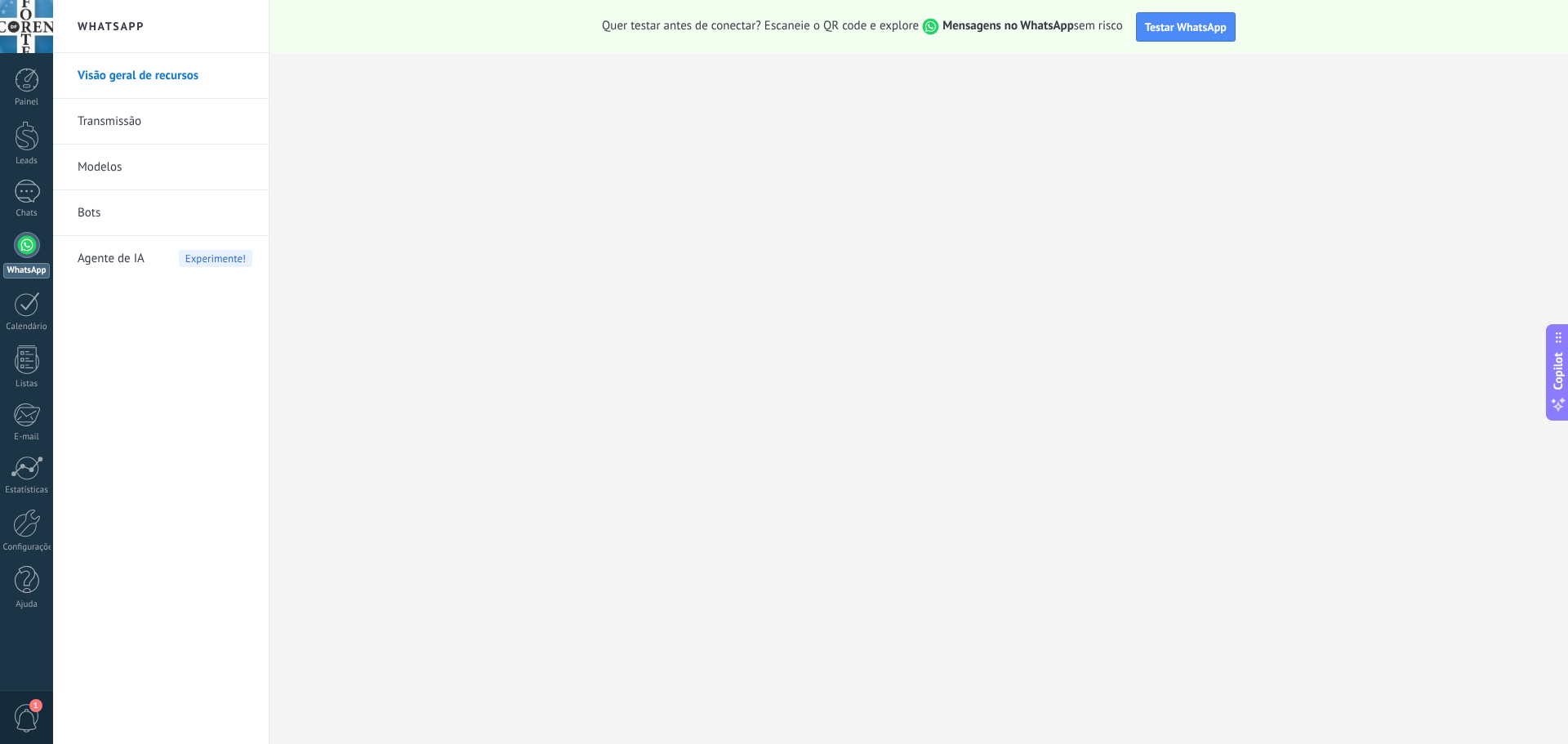
click at [187, 258] on span "Experimente!" at bounding box center [216, 259] width 74 height 17
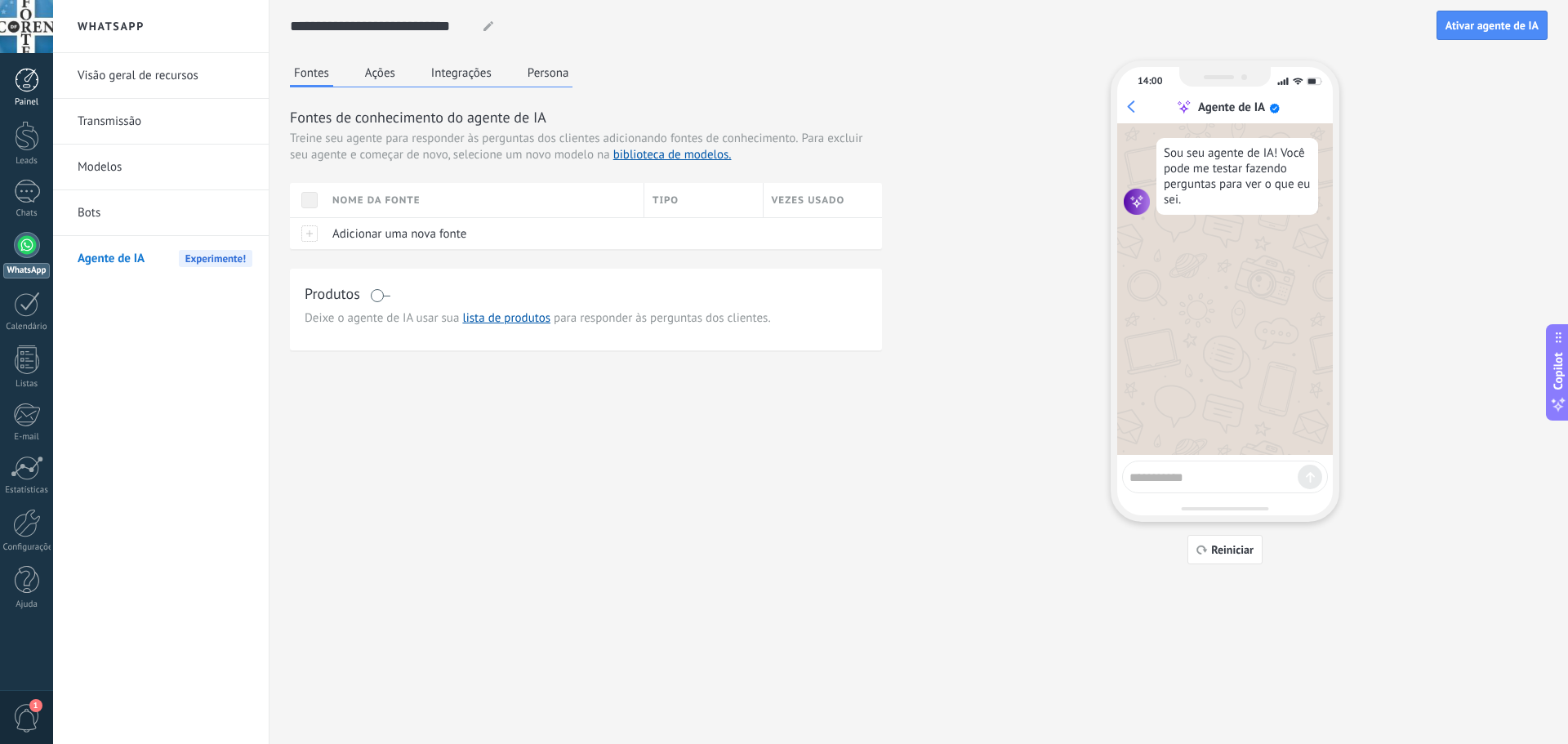
click at [28, 89] on div at bounding box center [27, 81] width 25 height 25
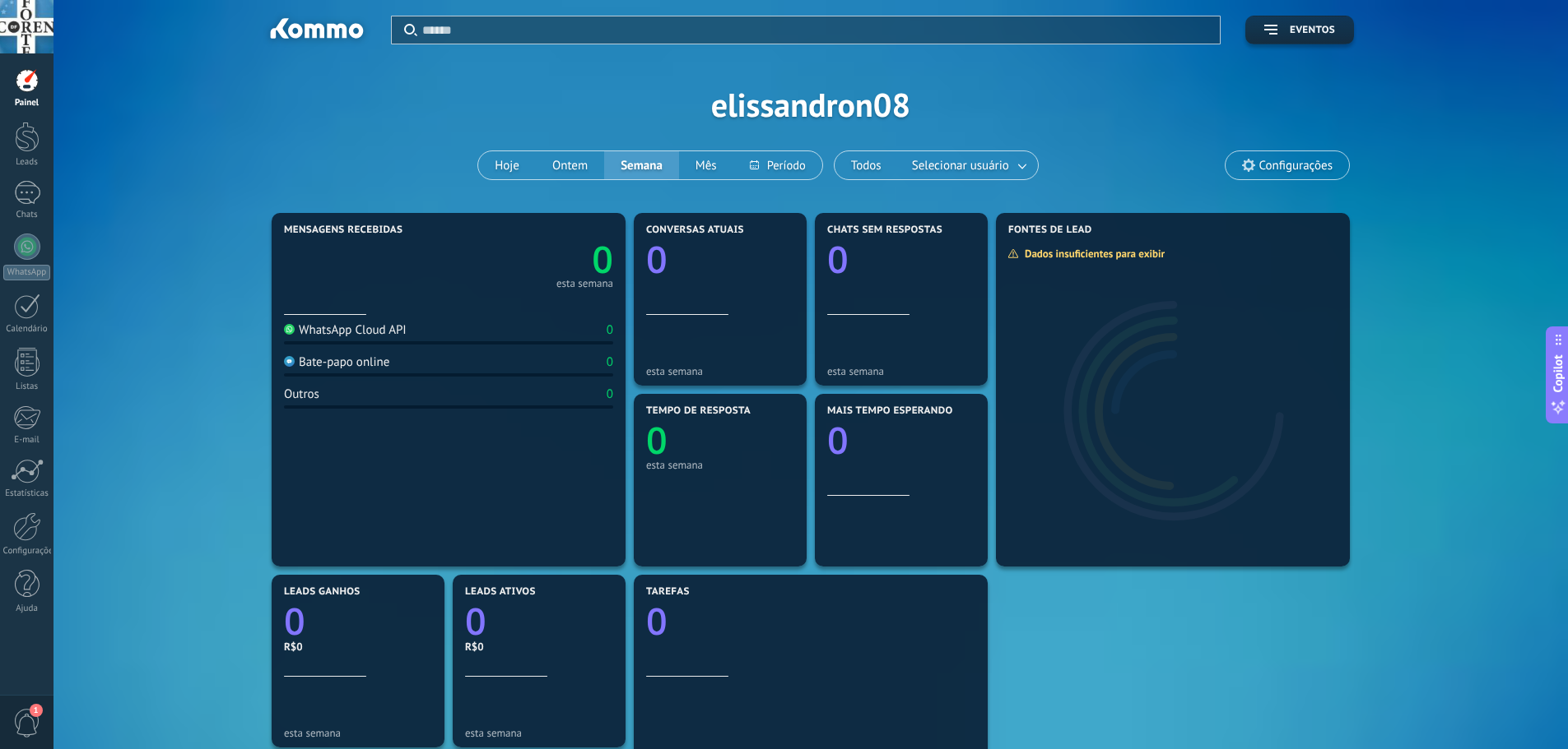
drag, startPoint x: 53, startPoint y: 159, endPoint x: 54, endPoint y: 174, distance: 15.0
click at [54, 160] on div "Aplicar Eventos elissandron08 Hoje Ontem Semana Mês Todos Selecionar usuário Co…" at bounding box center [810, 582] width 1514 height 1164
click at [30, 195] on div at bounding box center [26, 192] width 26 height 24
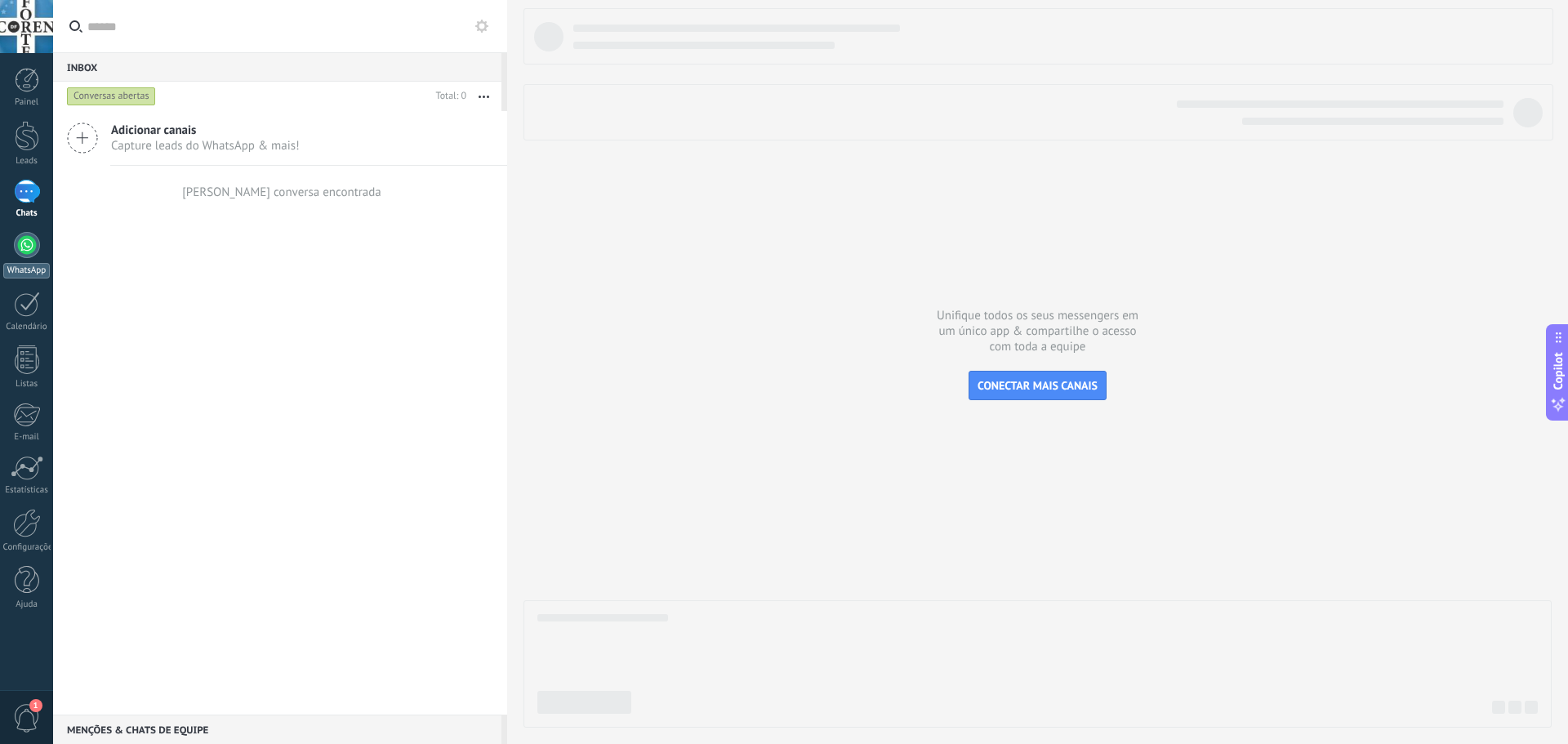
click at [21, 274] on div "WhatsApp" at bounding box center [26, 270] width 47 height 15
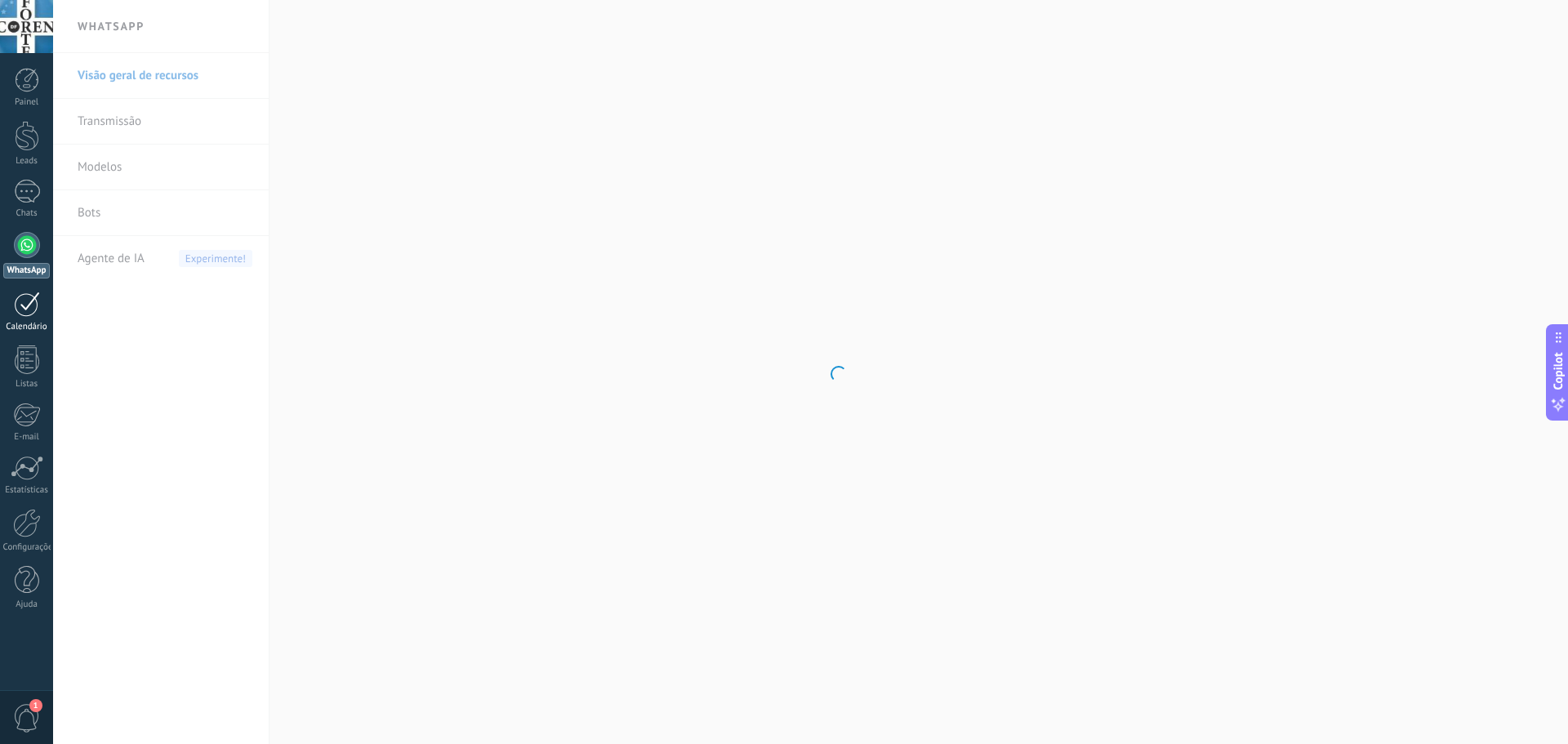
click at [25, 313] on div at bounding box center [26, 304] width 26 height 25
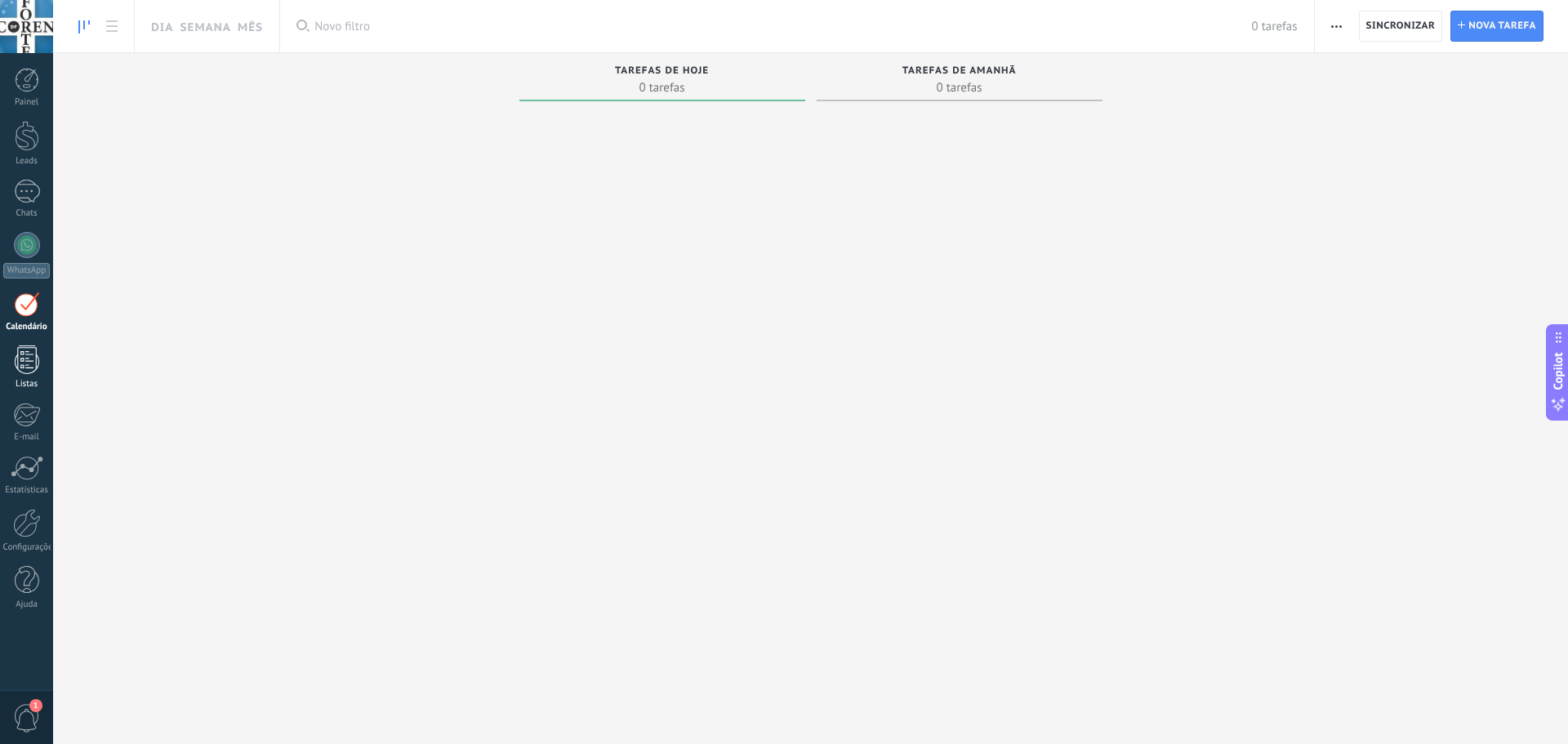
click at [25, 360] on div at bounding box center [27, 360] width 25 height 29
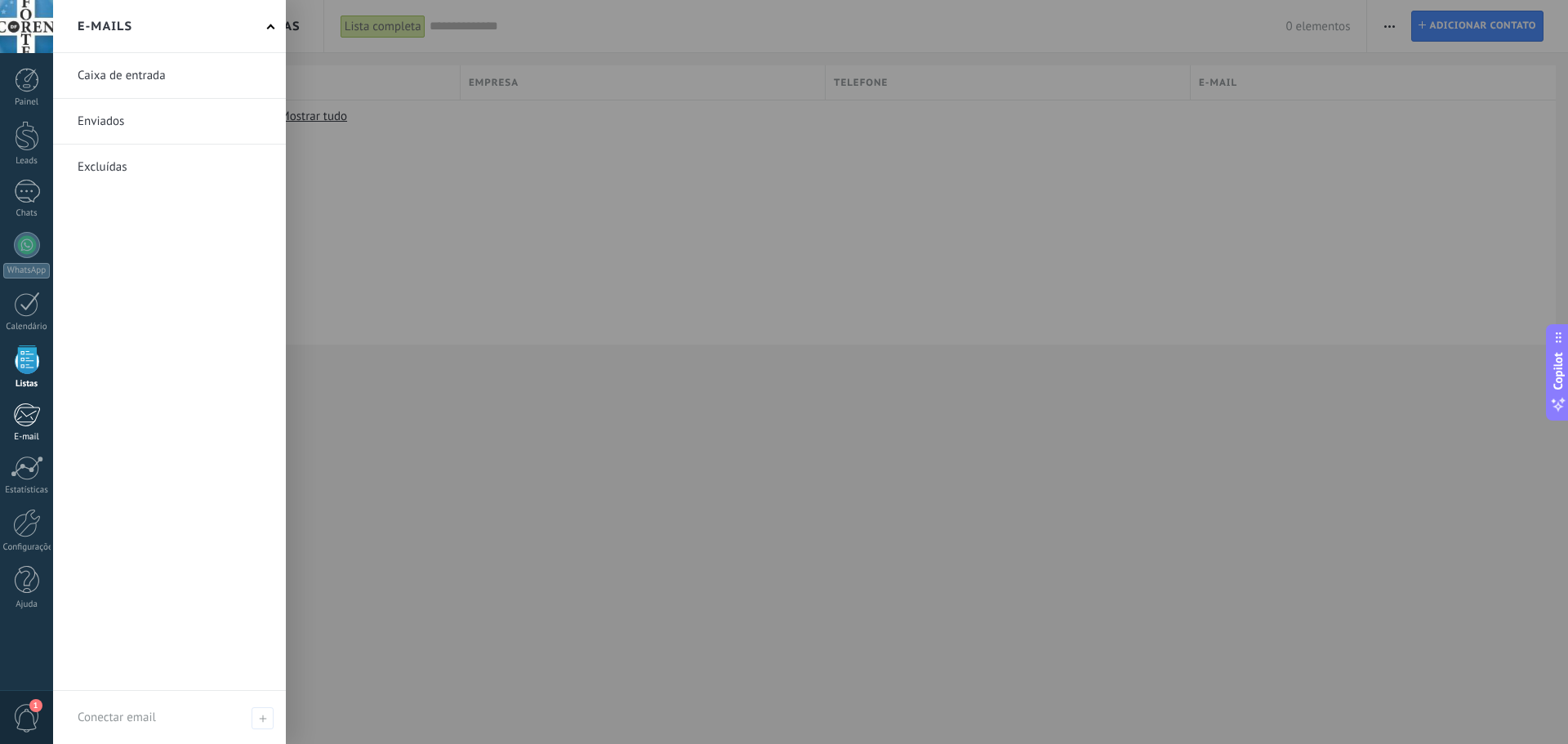
click at [28, 406] on div at bounding box center [27, 415] width 27 height 25
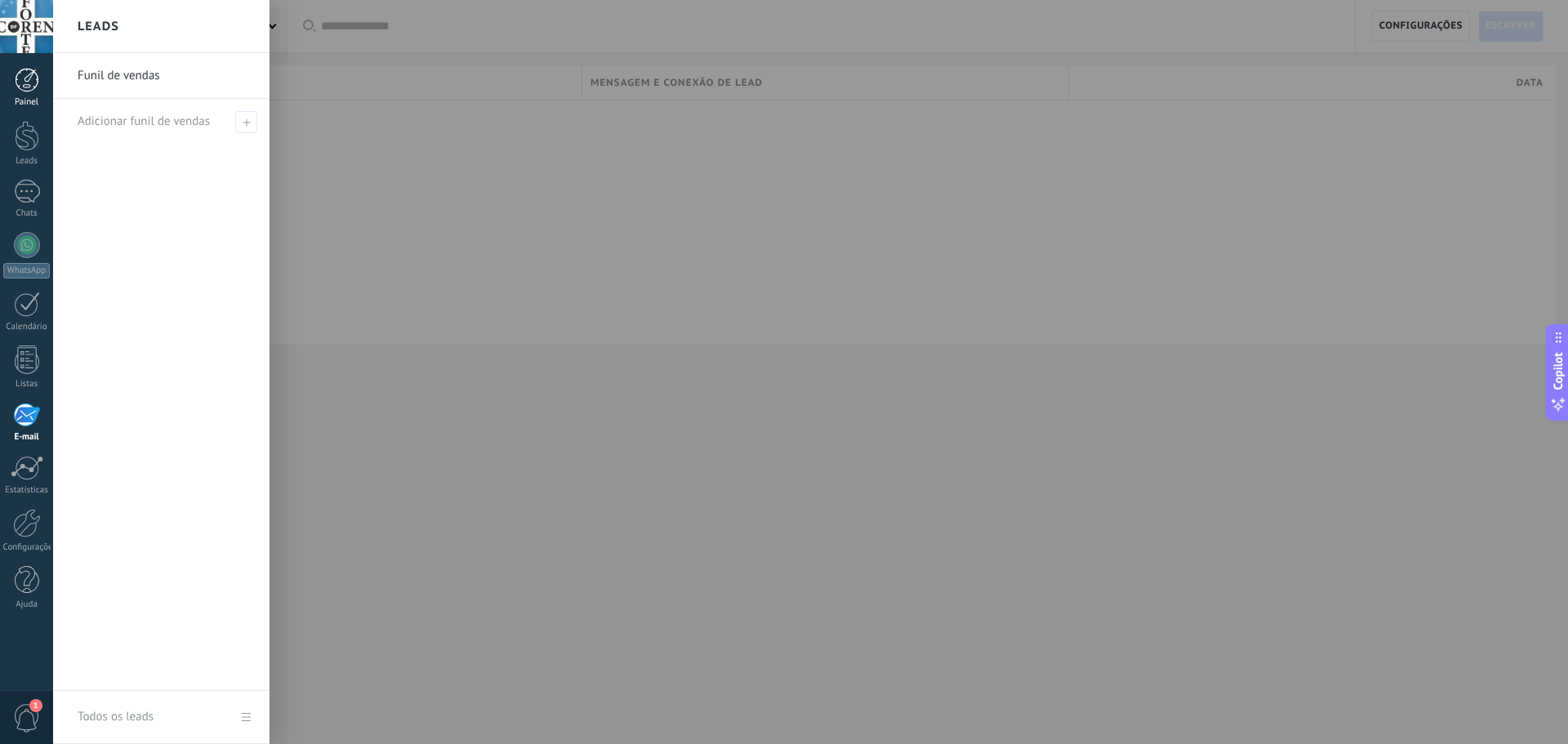
click at [15, 86] on div at bounding box center [27, 81] width 25 height 25
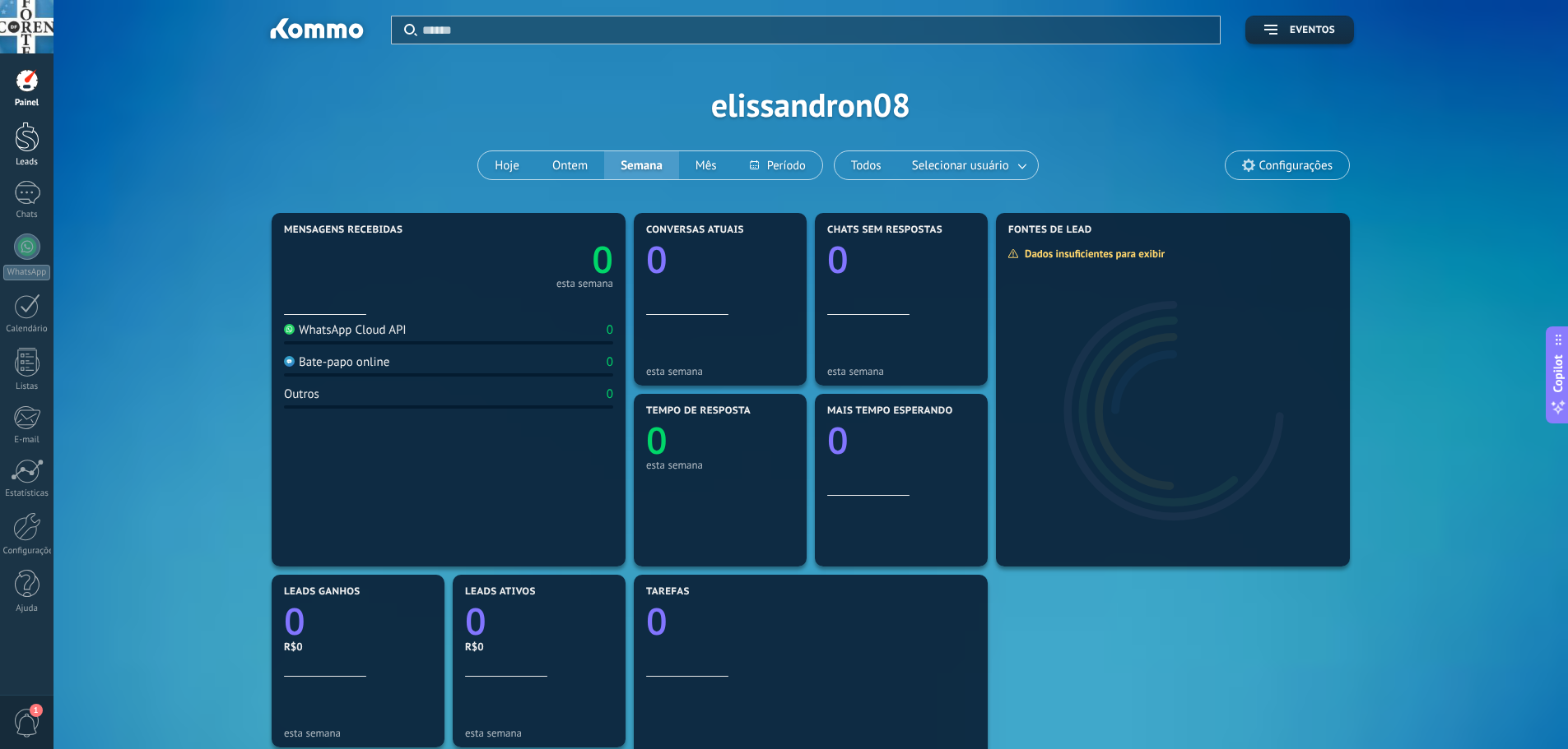
click at [25, 156] on link "Leads" at bounding box center [26, 145] width 53 height 46
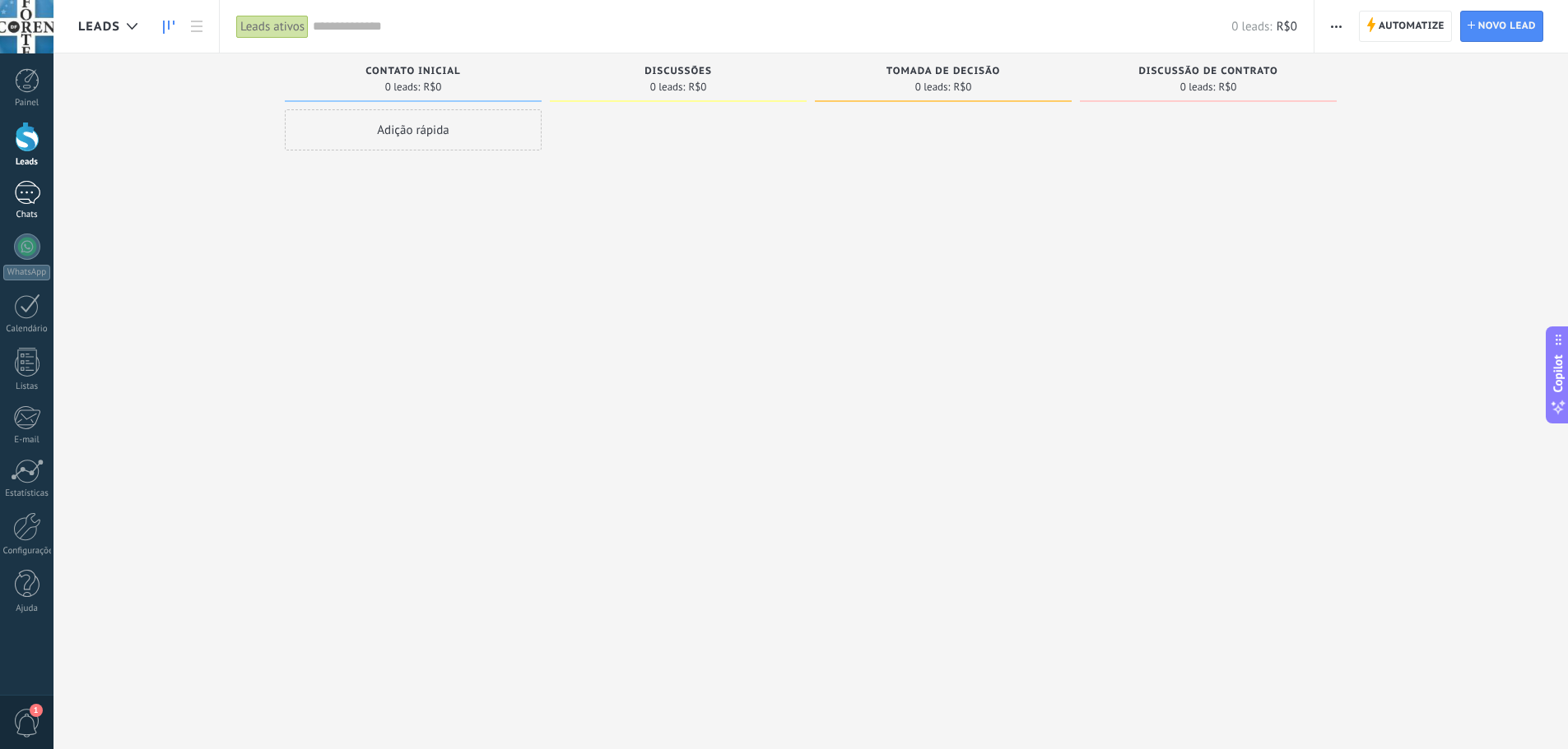
click at [28, 191] on div at bounding box center [26, 192] width 26 height 24
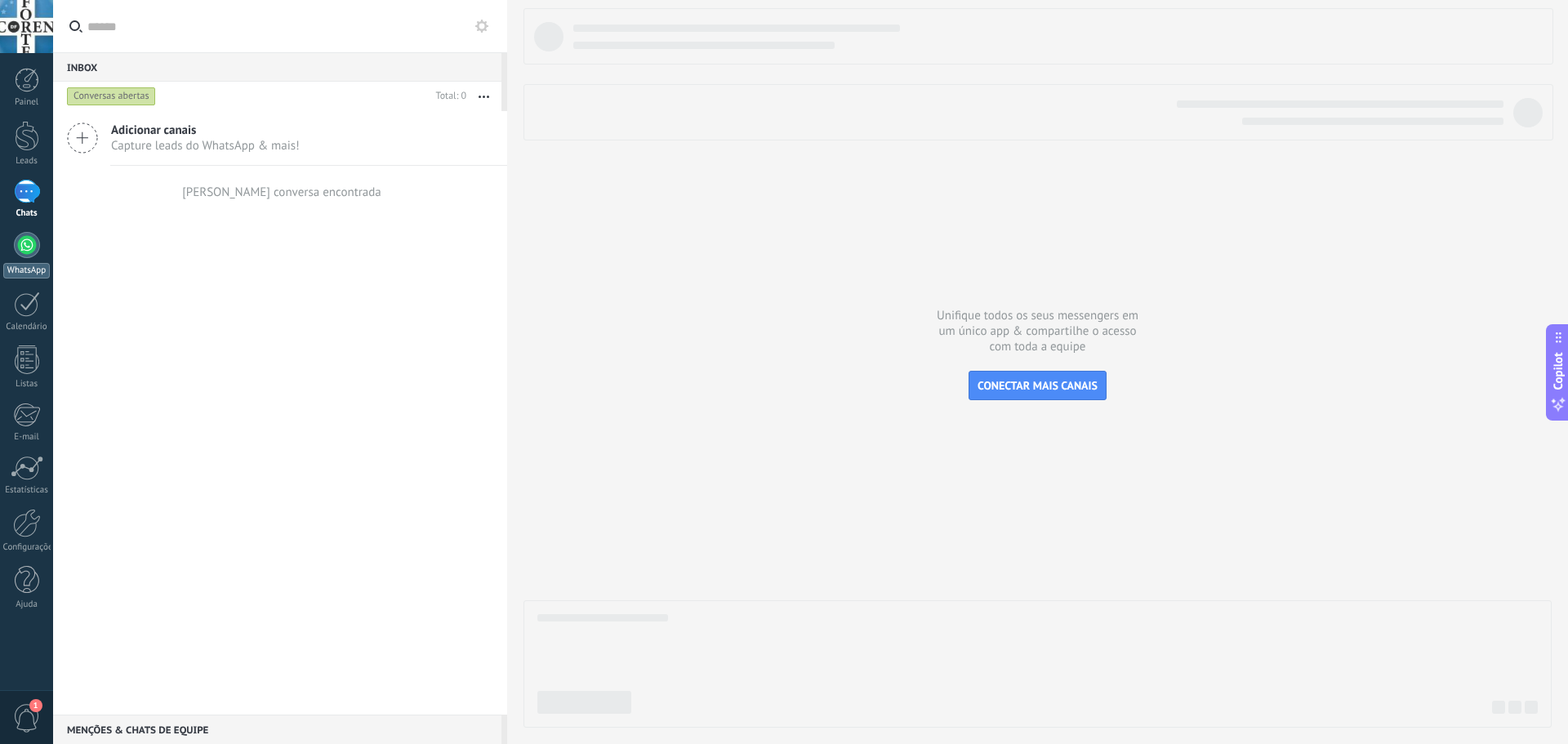
click at [21, 239] on div at bounding box center [26, 244] width 26 height 26
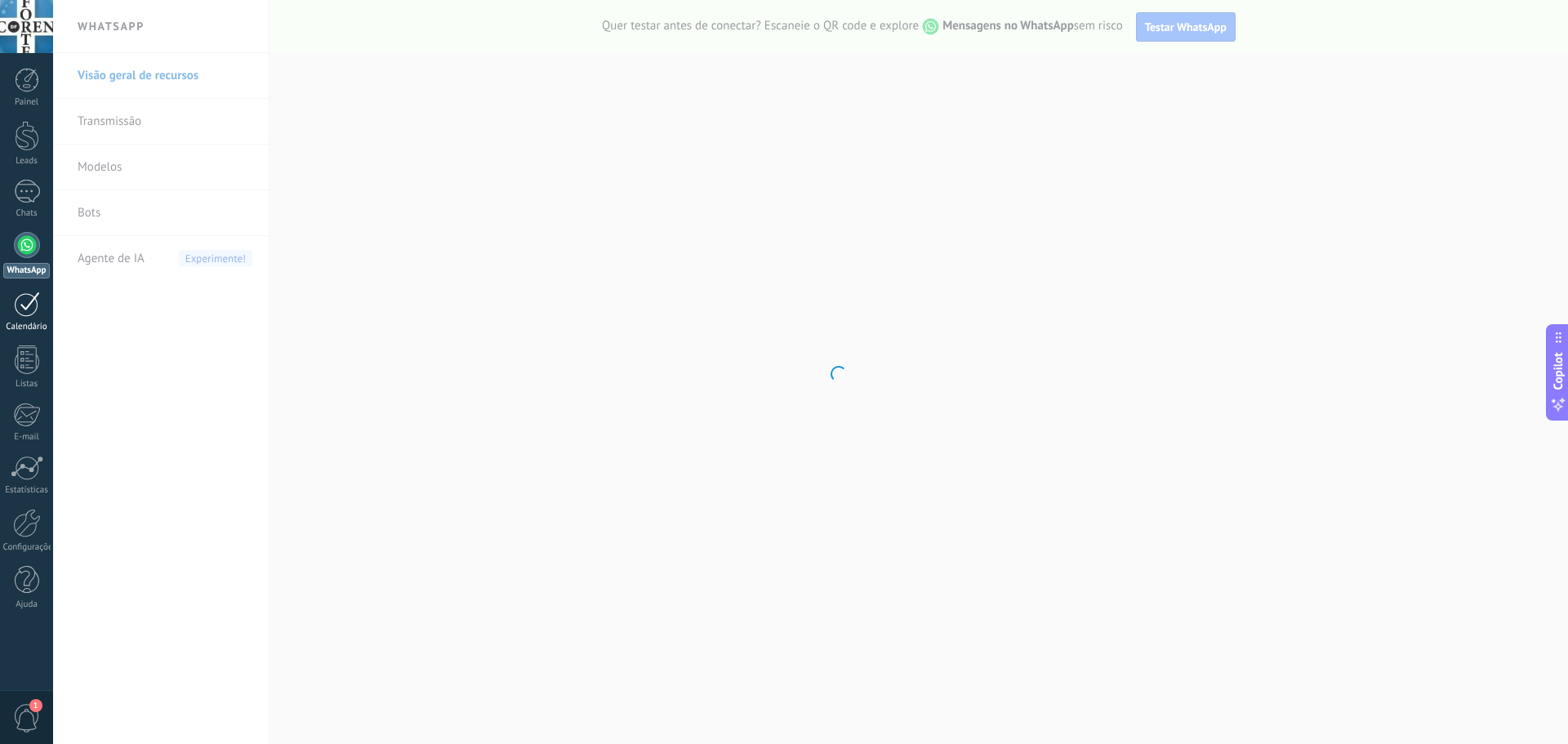
click at [35, 316] on link "Calendário" at bounding box center [26, 312] width 53 height 41
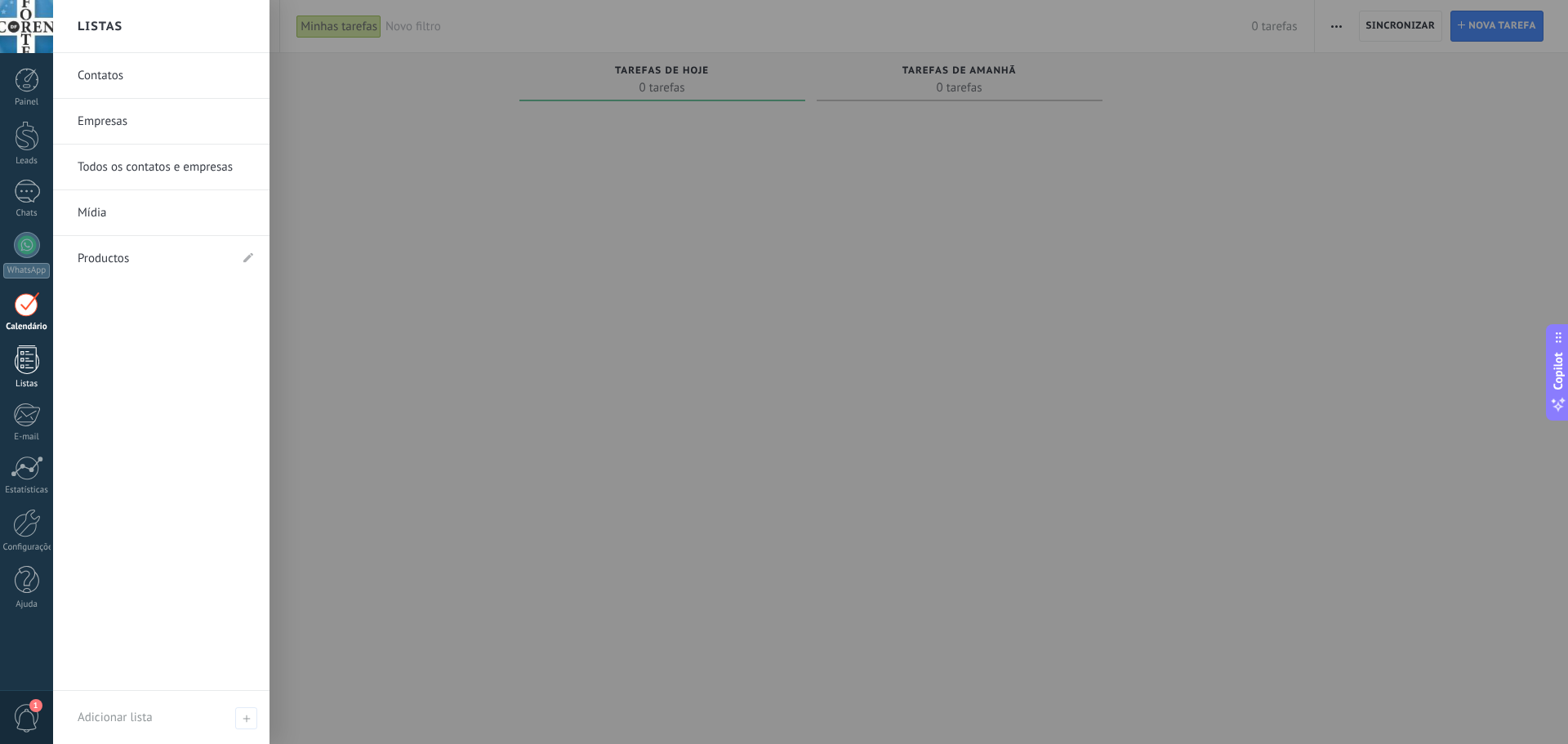
click at [25, 368] on div at bounding box center [27, 360] width 25 height 29
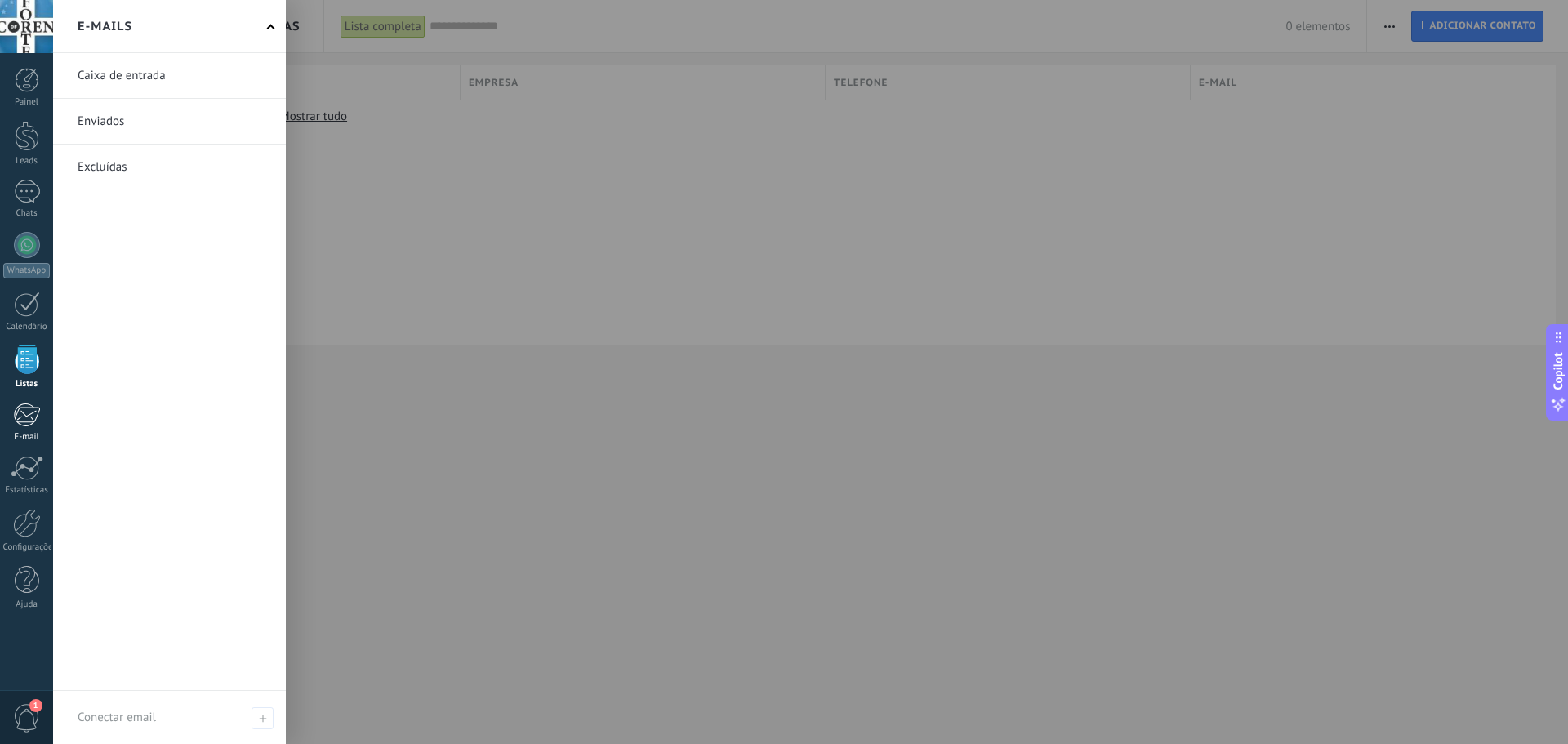
click at [20, 423] on div at bounding box center [27, 415] width 27 height 25
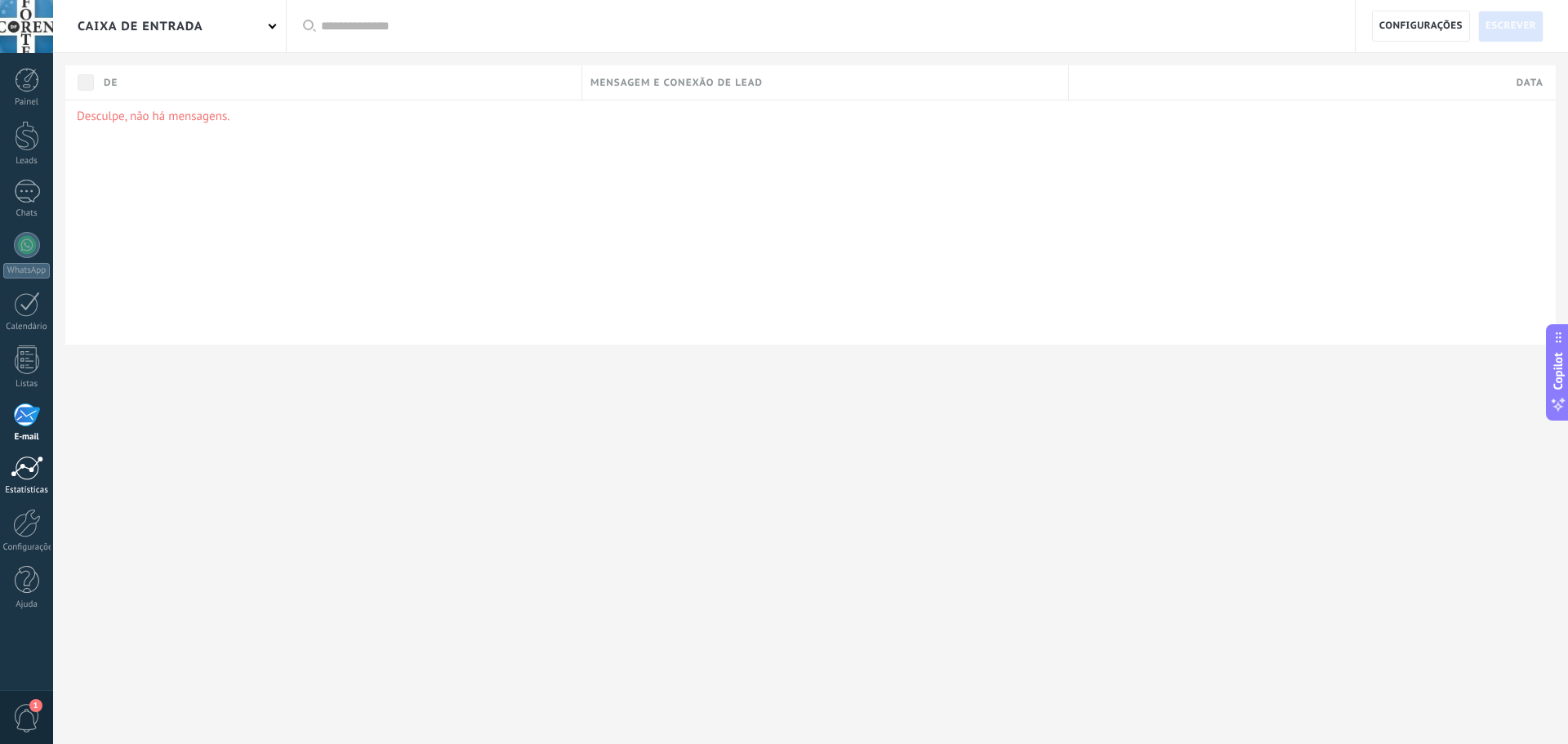
click at [35, 469] on div at bounding box center [27, 469] width 33 height 25
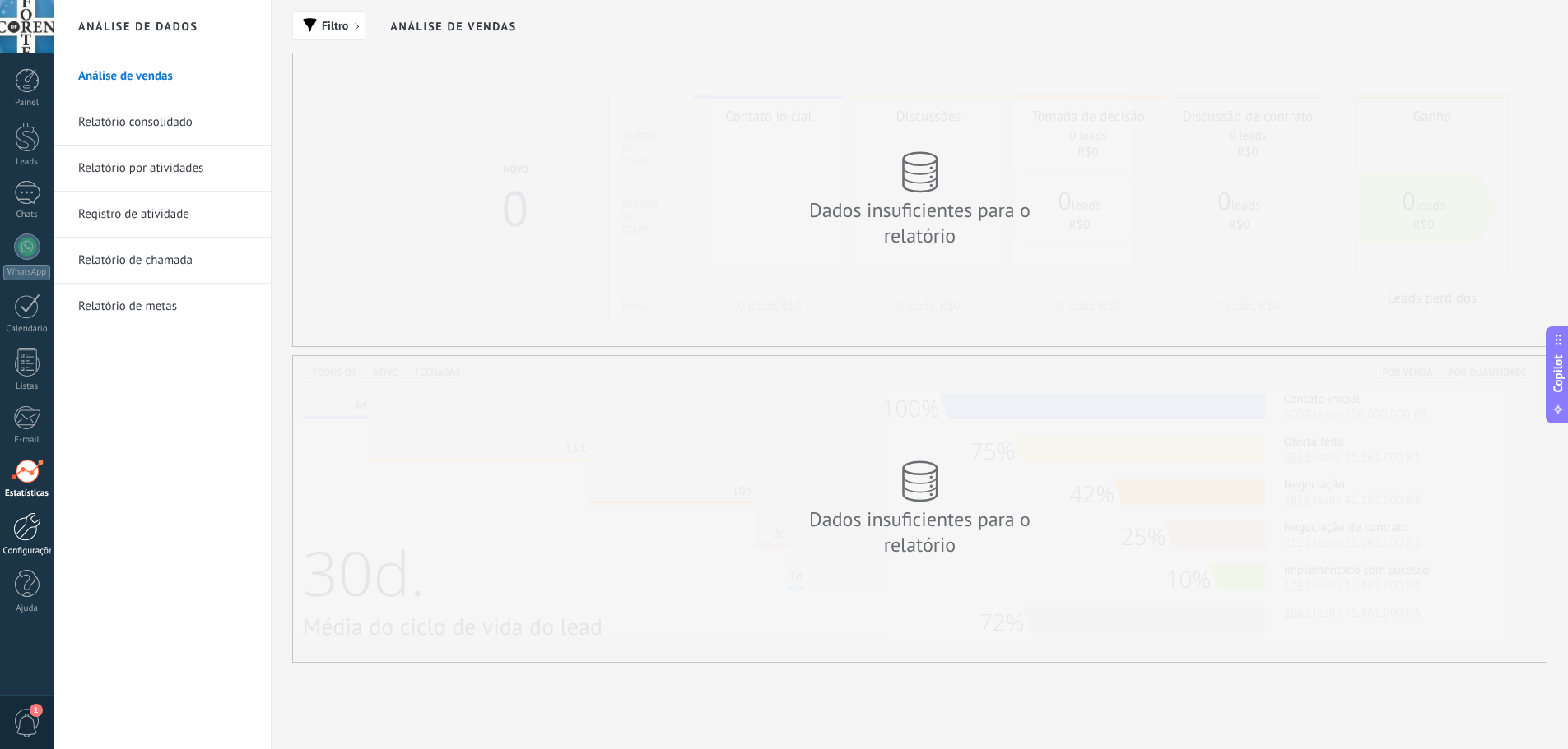
click at [31, 526] on div at bounding box center [27, 527] width 28 height 29
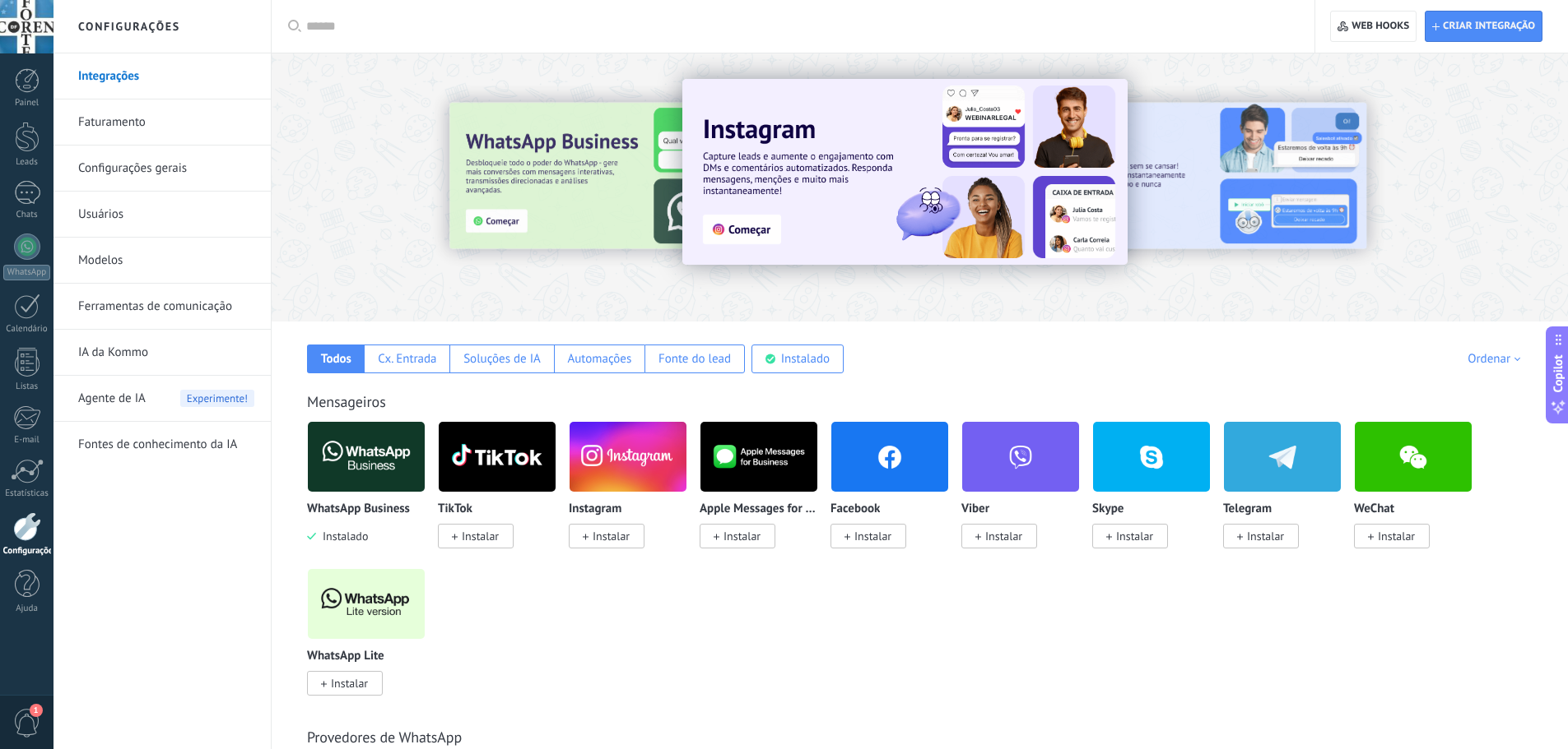
drag, startPoint x: 1186, startPoint y: 193, endPoint x: 940, endPoint y: 190, distance: 246.0
click at [945, 190] on div at bounding box center [919, 182] width 1296 height 236
drag, startPoint x: 1185, startPoint y: 178, endPoint x: 944, endPoint y: 190, distance: 241.3
click at [1020, 176] on div at bounding box center [919, 182] width 1296 height 236
